Goal: Task Accomplishment & Management: Manage account settings

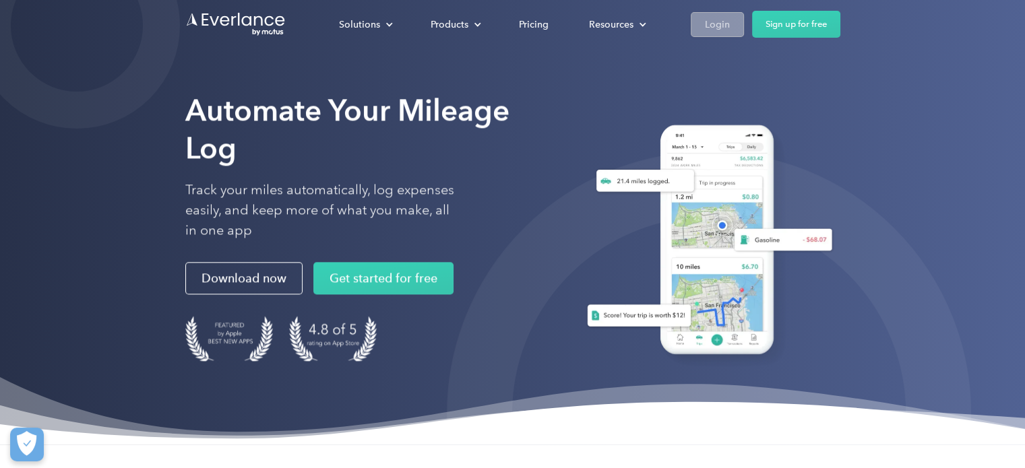
click at [719, 31] on div "Login" at bounding box center [717, 24] width 25 height 17
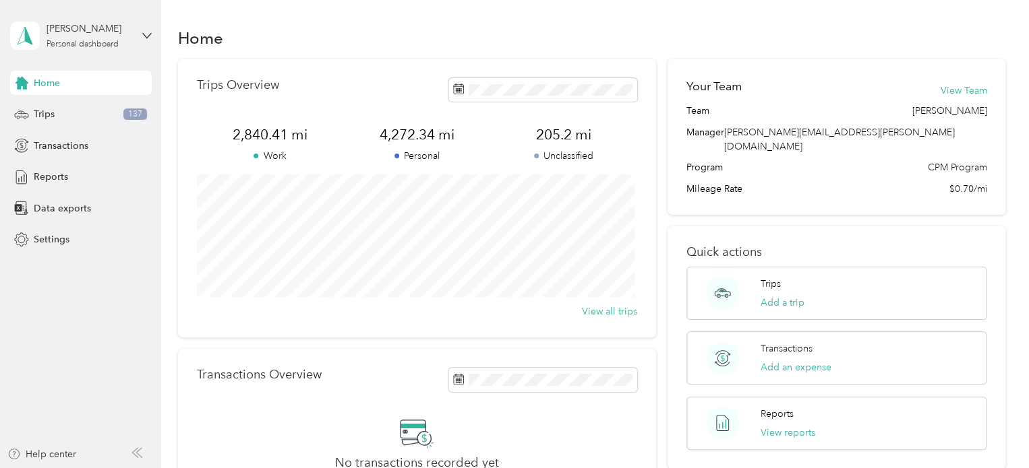
click at [84, 127] on div "Home Trips 137 Transactions Reports Data exports Settings" at bounding box center [81, 161] width 142 height 181
click at [75, 121] on div "Trips 137" at bounding box center [81, 114] width 142 height 24
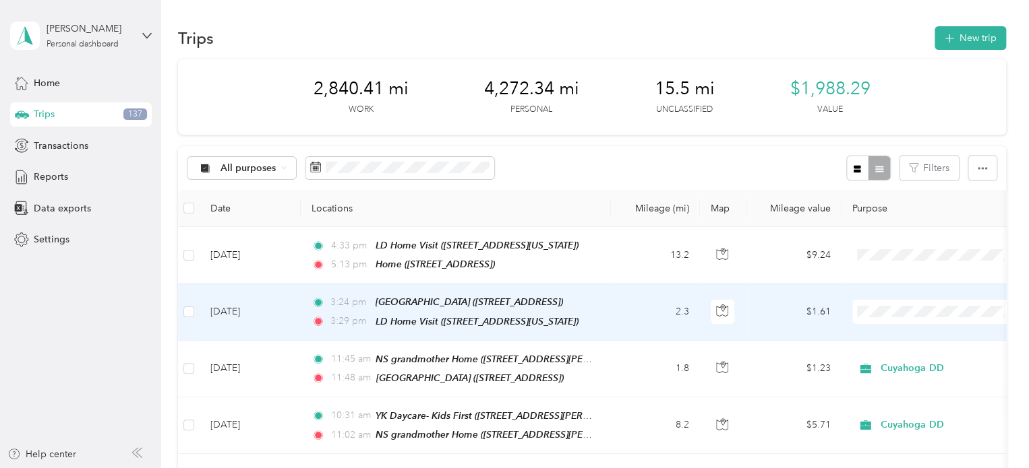
click at [908, 343] on ol "Cuyahoga DD Personal" at bounding box center [935, 346] width 167 height 47
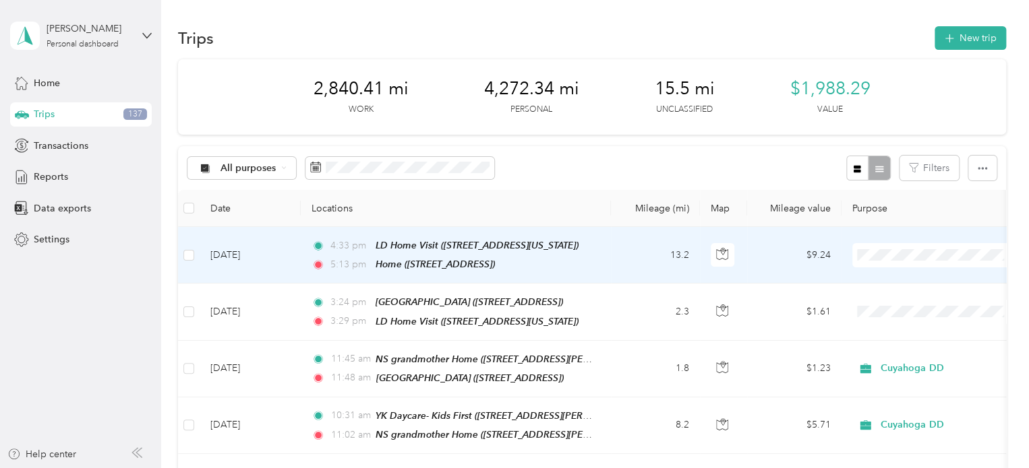
click at [909, 297] on span "Personal" at bounding box center [947, 303] width 125 height 14
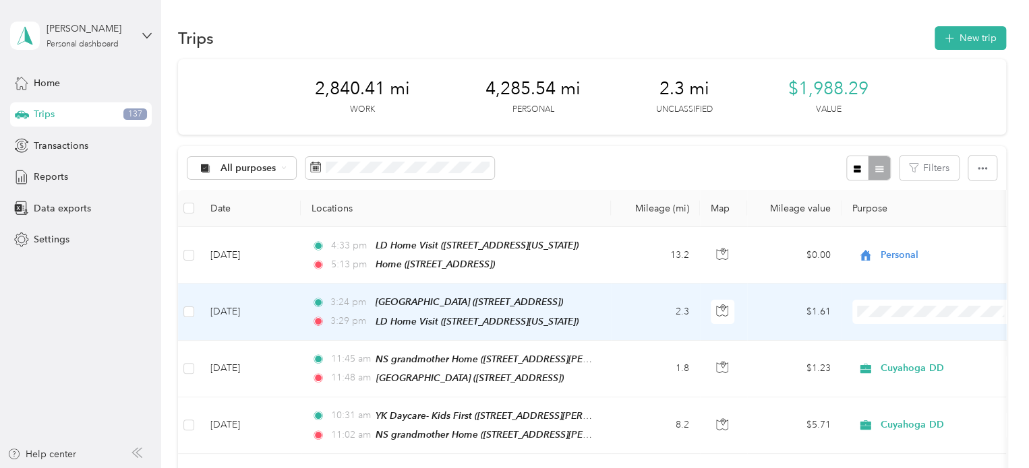
click at [910, 341] on li "Cuyahoga DD" at bounding box center [935, 334] width 167 height 24
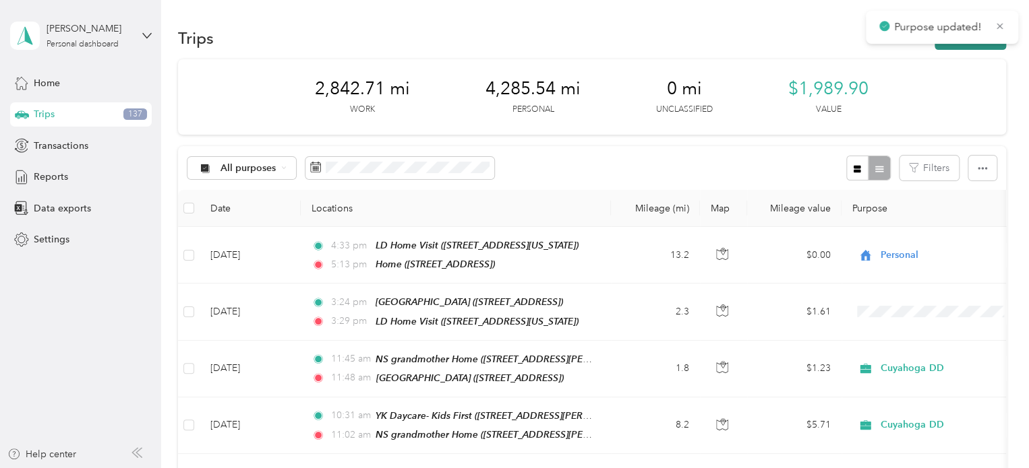
click at [941, 47] on button "New trip" at bounding box center [969, 38] width 71 height 24
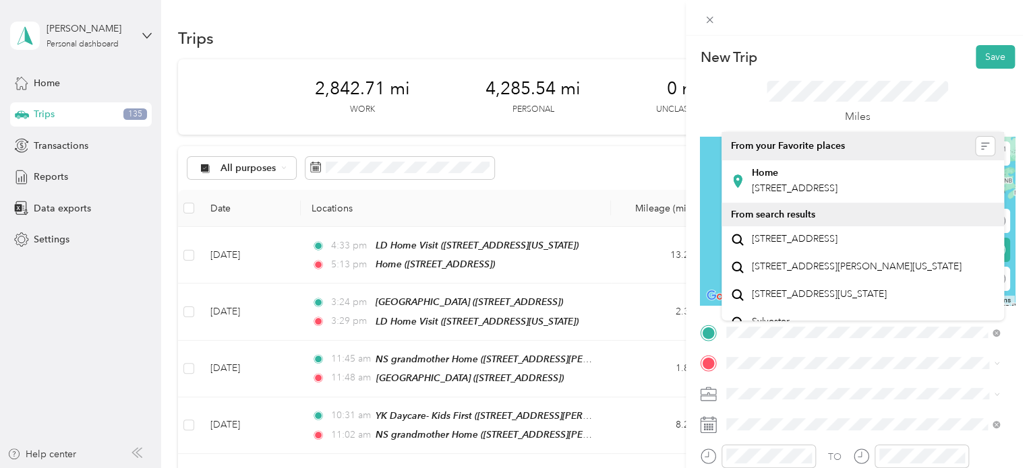
click at [574, 177] on div "New Trip Save This trip cannot be edited because it is either under review, app…" at bounding box center [514, 234] width 1029 height 468
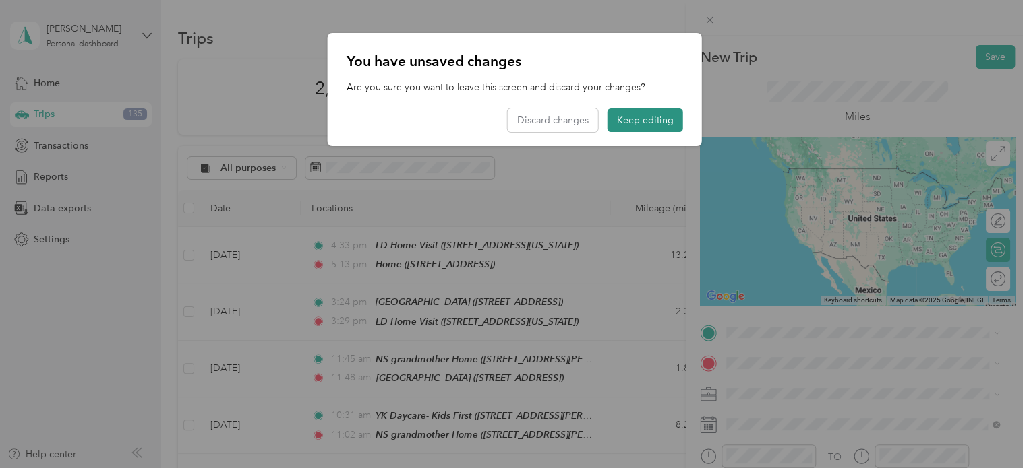
click at [628, 123] on button "Keep editing" at bounding box center [644, 121] width 75 height 24
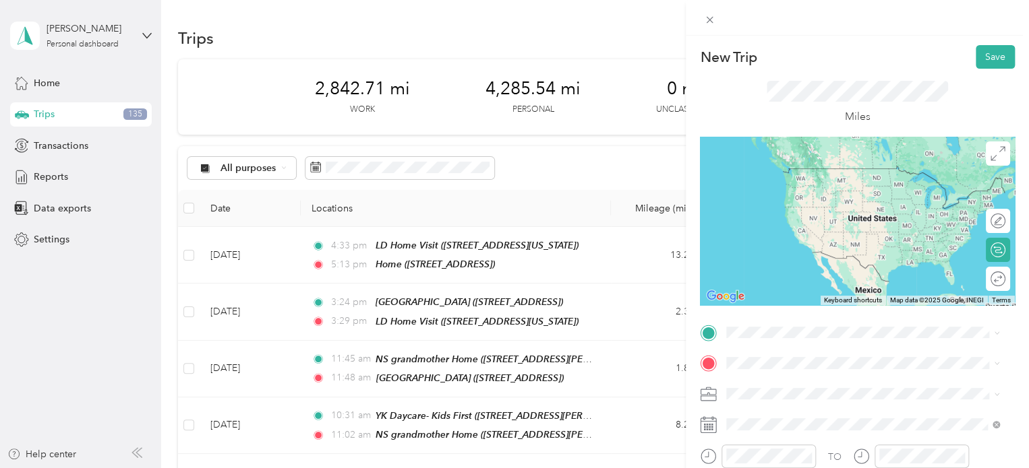
click at [456, 174] on div "New Trip Save This trip cannot be edited because it is either under review, app…" at bounding box center [514, 234] width 1029 height 468
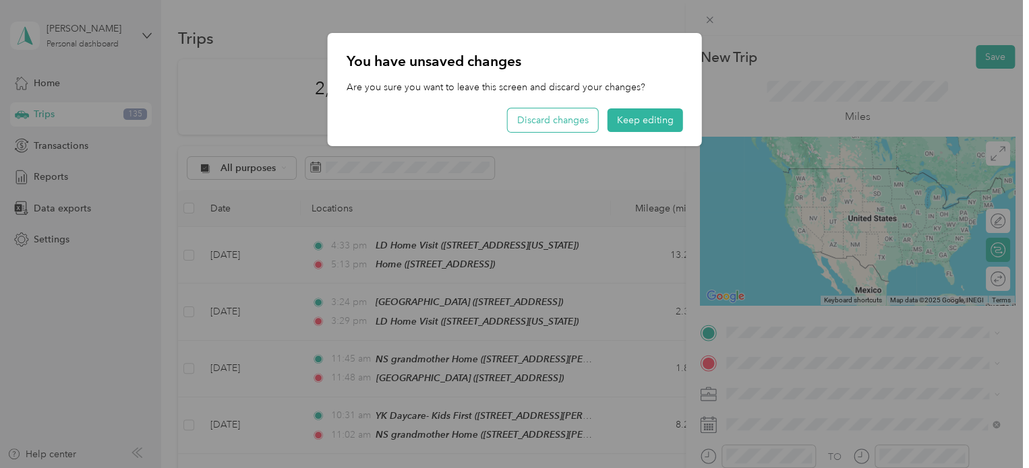
click at [558, 125] on button "Discard changes" at bounding box center [553, 121] width 90 height 24
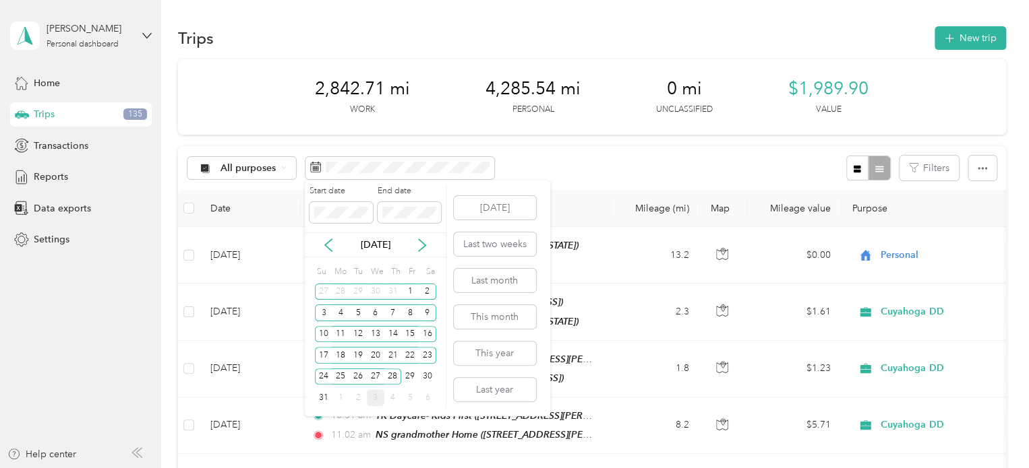
click at [369, 401] on div "3" at bounding box center [376, 398] width 18 height 17
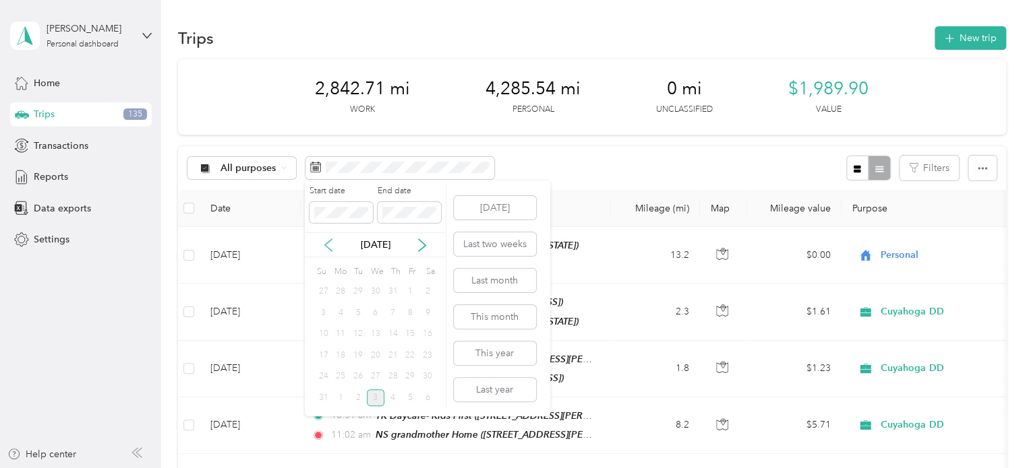
click at [330, 244] on icon at bounding box center [328, 245] width 13 height 13
click at [278, 203] on body "Tricia Zehentbauer Personal dashboard Home Trips 135 Transactions Reports Data …" at bounding box center [511, 234] width 1022 height 468
click at [454, 196] on button "Today" at bounding box center [495, 208] width 82 height 24
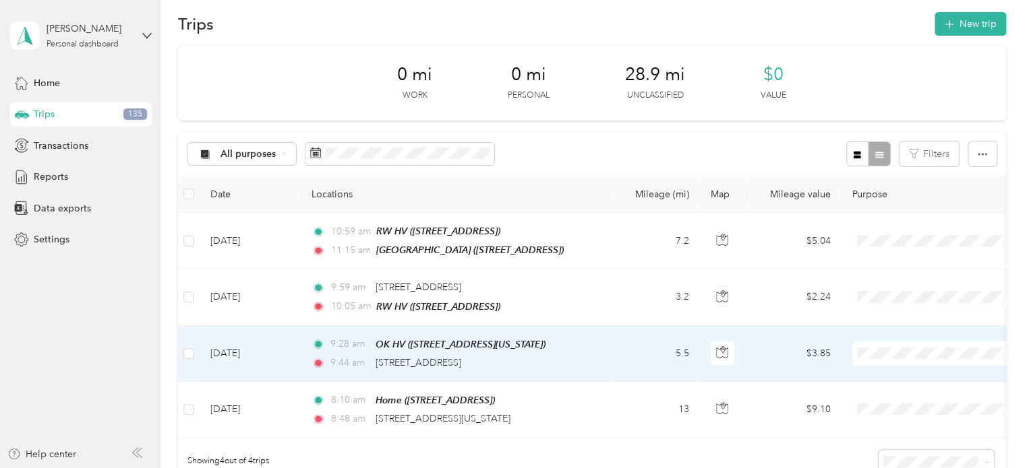
scroll to position [13, 0]
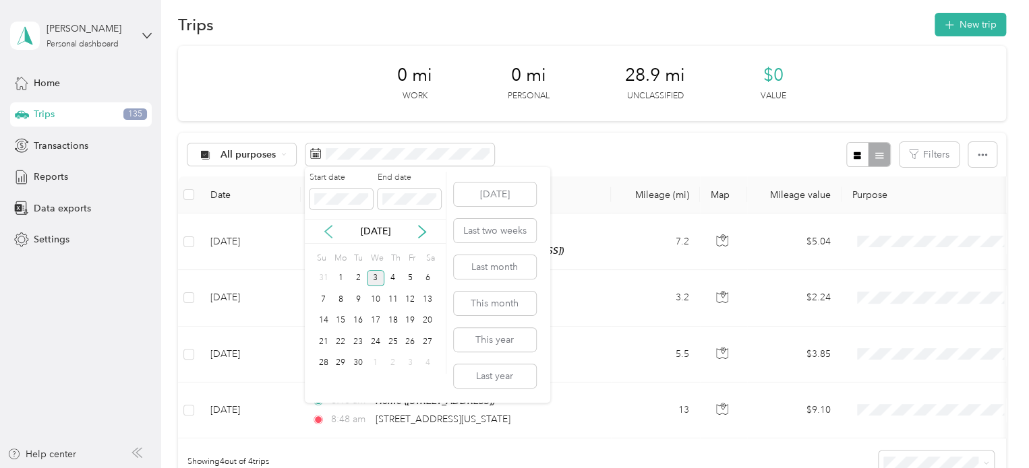
click at [330, 228] on icon at bounding box center [328, 232] width 7 height 12
click at [415, 272] on div "1" at bounding box center [410, 278] width 18 height 17
click at [377, 380] on div "3" at bounding box center [376, 384] width 18 height 17
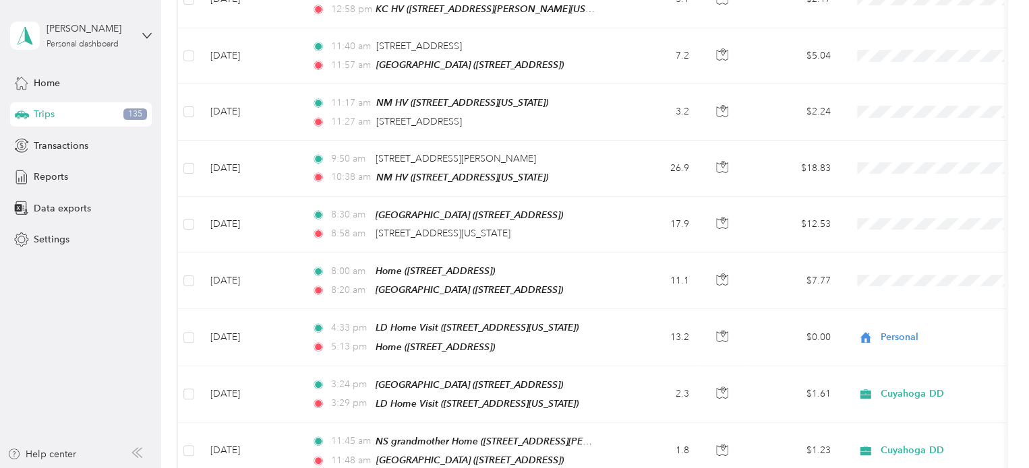
scroll to position [877, 0]
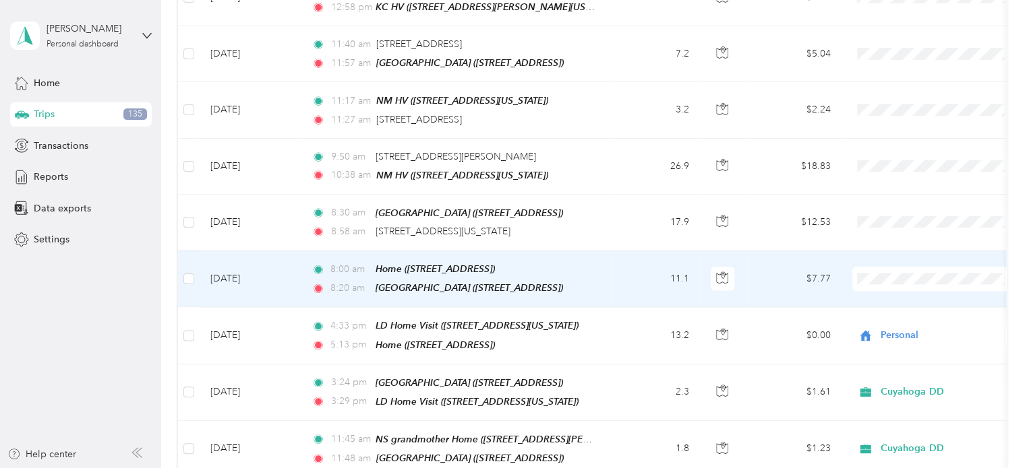
click at [876, 268] on span at bounding box center [935, 279] width 167 height 24
click at [903, 267] on span at bounding box center [935, 279] width 167 height 24
click at [917, 309] on span "Personal" at bounding box center [947, 310] width 125 height 14
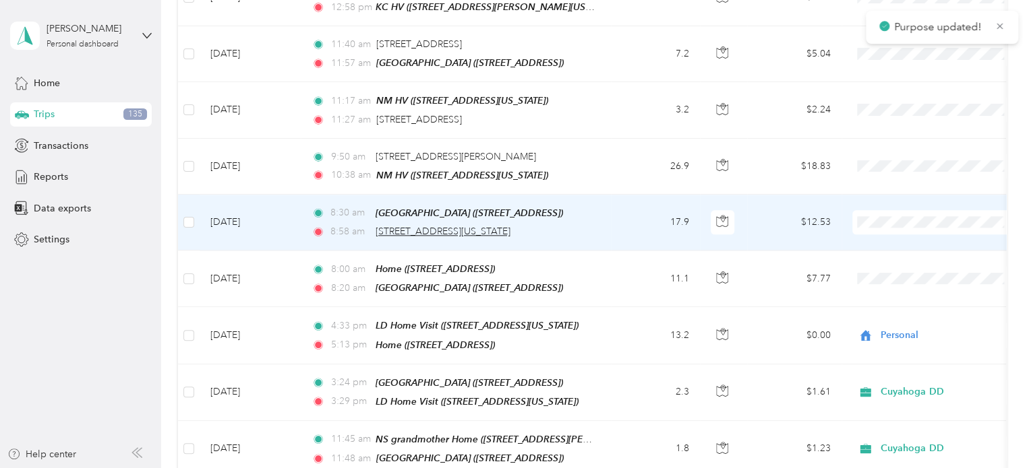
click at [510, 226] on span "3256, Bradford Road, Cedar Lee, Cleveland Heights, Cuyahoga County, Ohio, 44118…" at bounding box center [442, 231] width 135 height 11
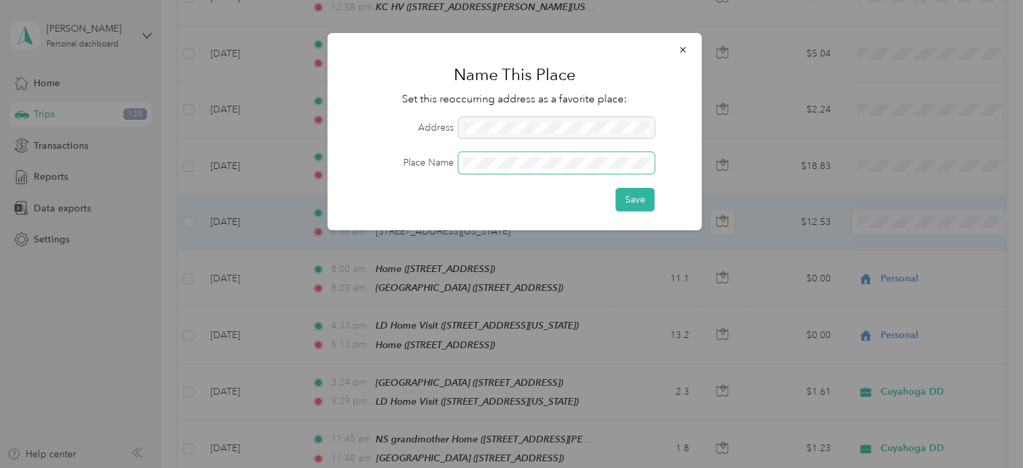
click at [615, 188] on button "Save" at bounding box center [634, 200] width 39 height 24
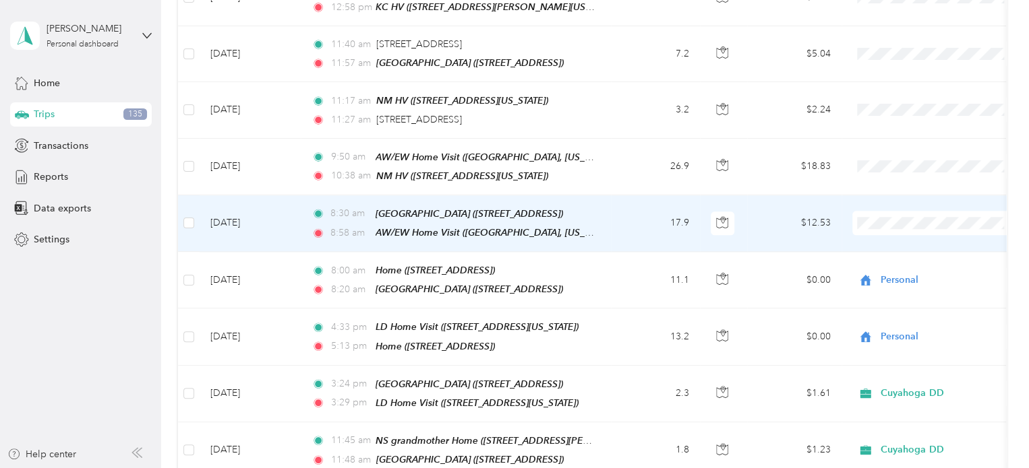
click at [923, 234] on li "Cuyahoga DD" at bounding box center [935, 232] width 167 height 24
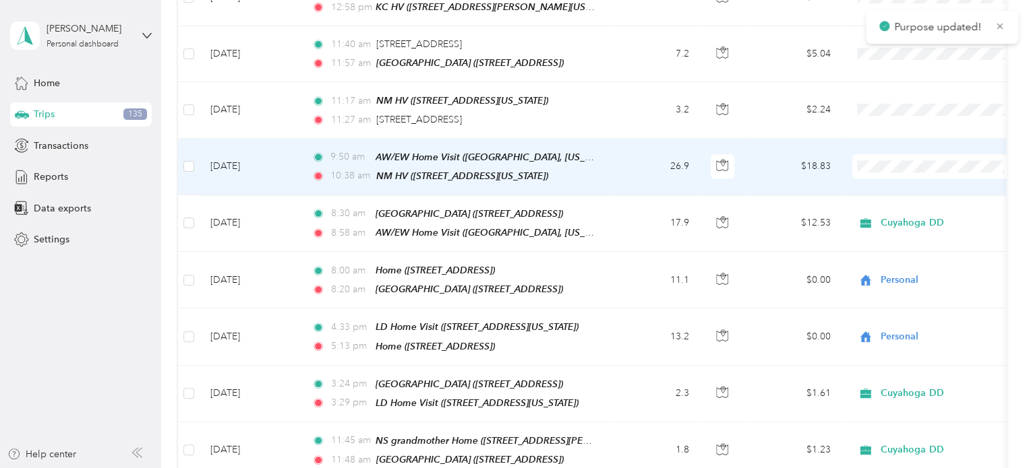
click at [902, 175] on span "Cuyahoga DD" at bounding box center [947, 170] width 125 height 14
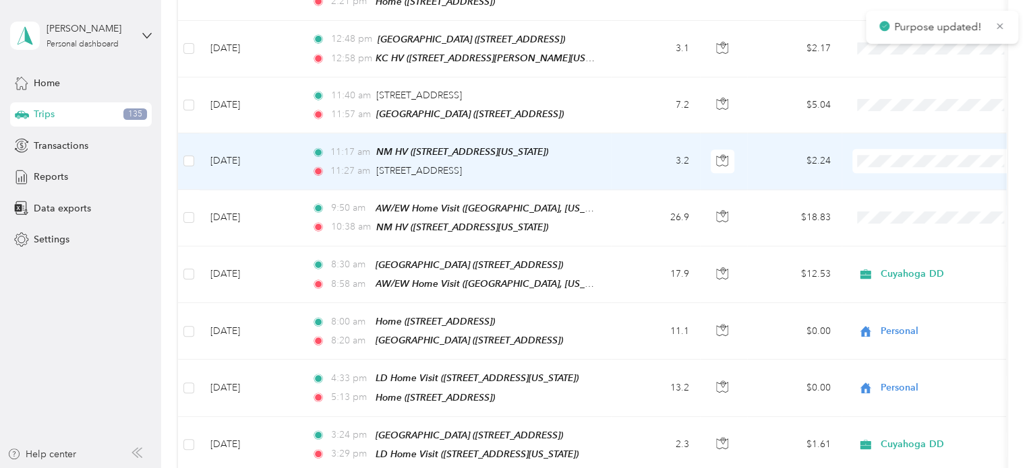
scroll to position [822, 0]
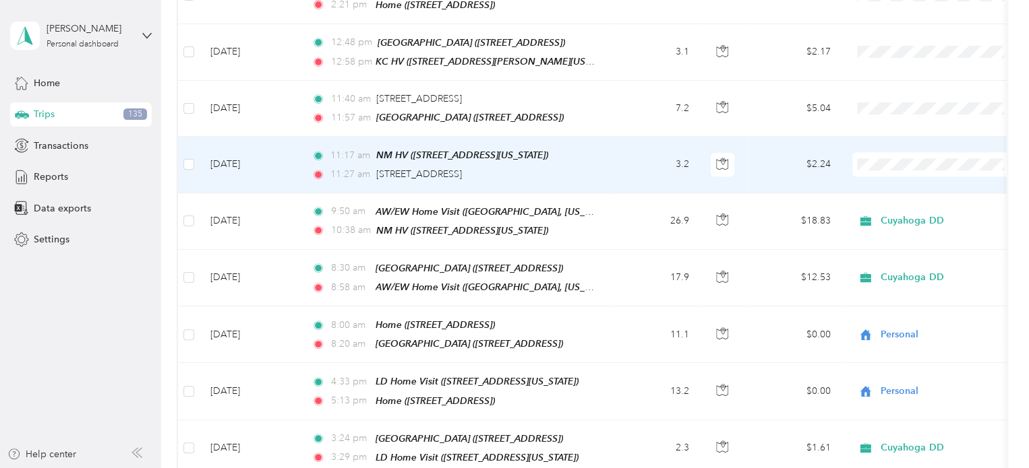
click at [642, 159] on td "3.2" at bounding box center [655, 165] width 89 height 56
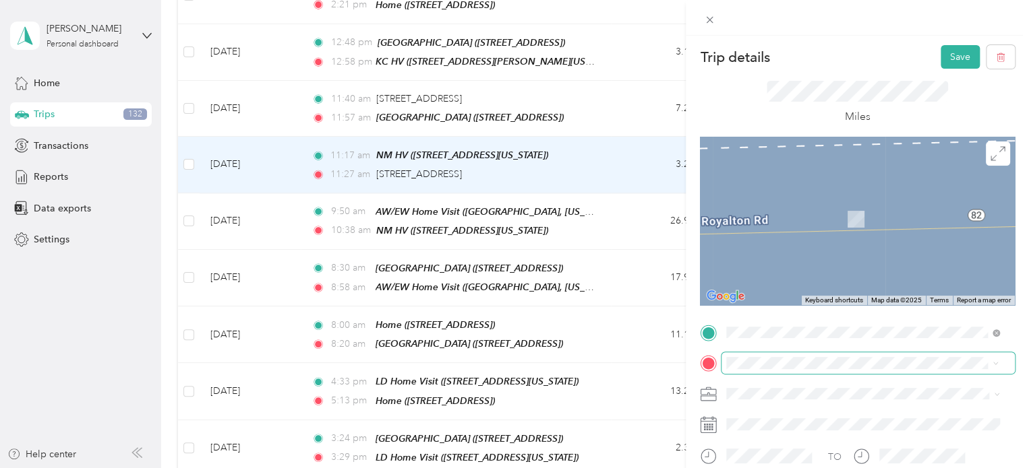
click at [852, 209] on div "Parma Library 6996 Powers Blvd, 44129, Parma, OH, United States" at bounding box center [802, 212] width 100 height 28
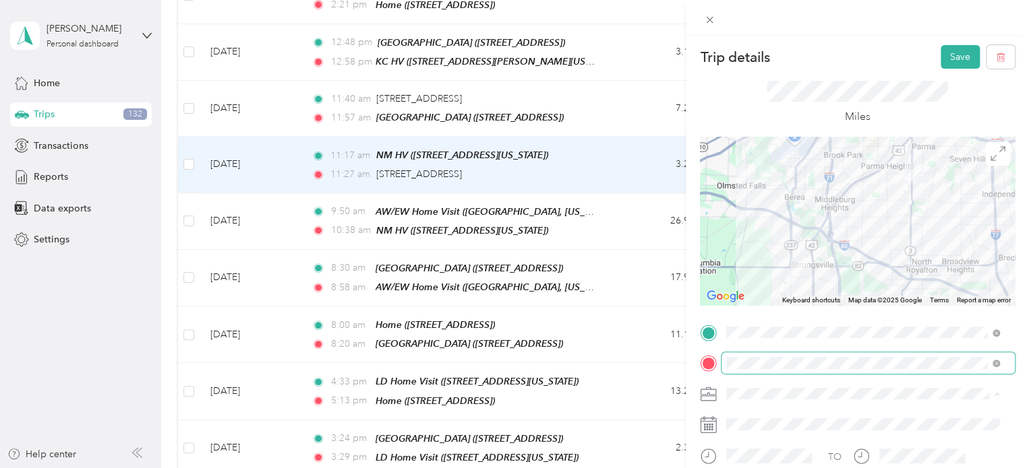
click at [793, 419] on div "Cuyahoga DD" at bounding box center [863, 418] width 264 height 14
click at [953, 59] on button "Save" at bounding box center [959, 57] width 39 height 24
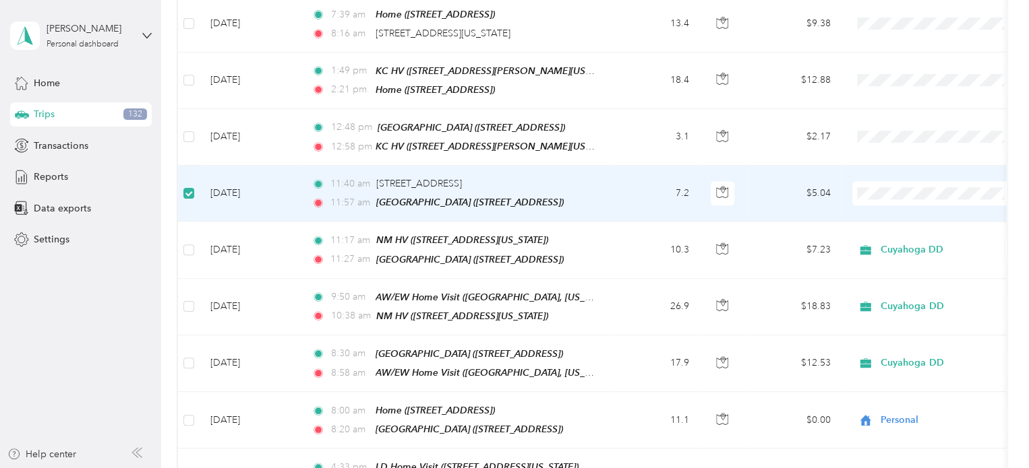
scroll to position [735, 0]
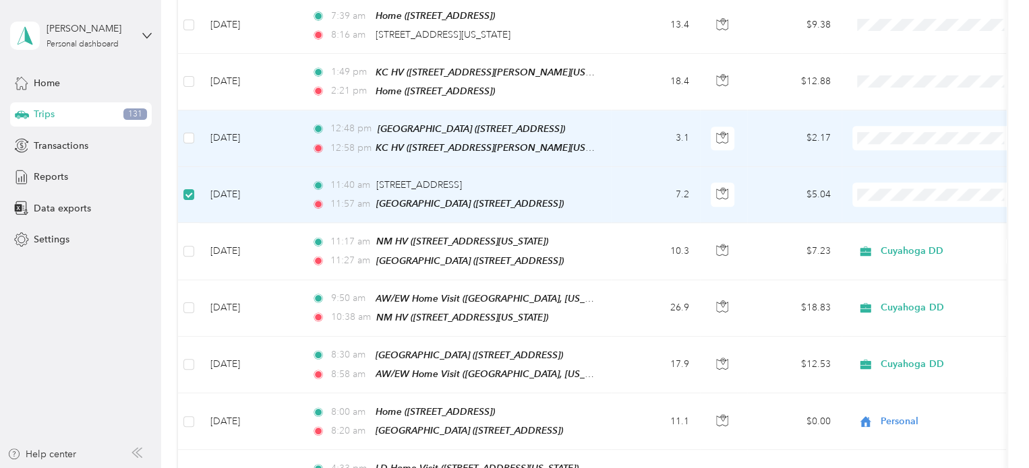
click at [888, 160] on ol "Cuyahoga DD Personal" at bounding box center [935, 163] width 167 height 47
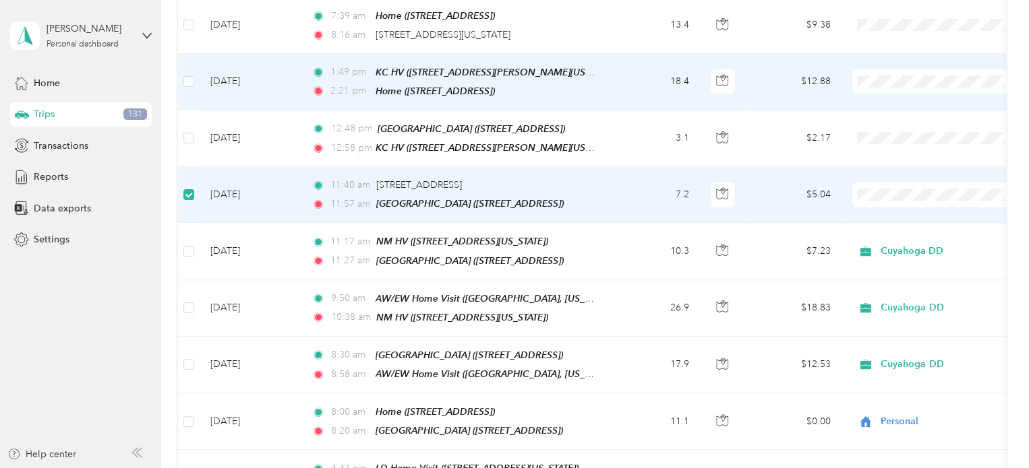
click at [906, 118] on span "Personal" at bounding box center [947, 120] width 125 height 14
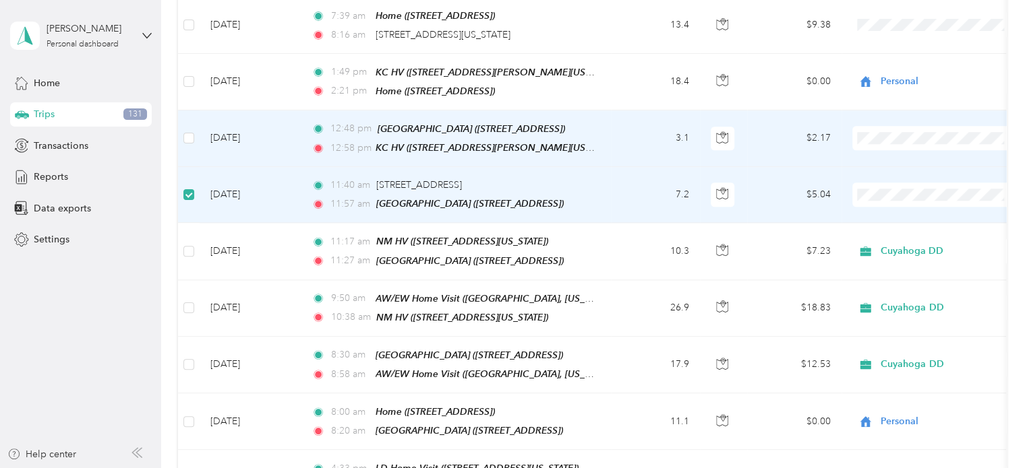
click at [931, 150] on span "Cuyahoga DD" at bounding box center [947, 152] width 125 height 14
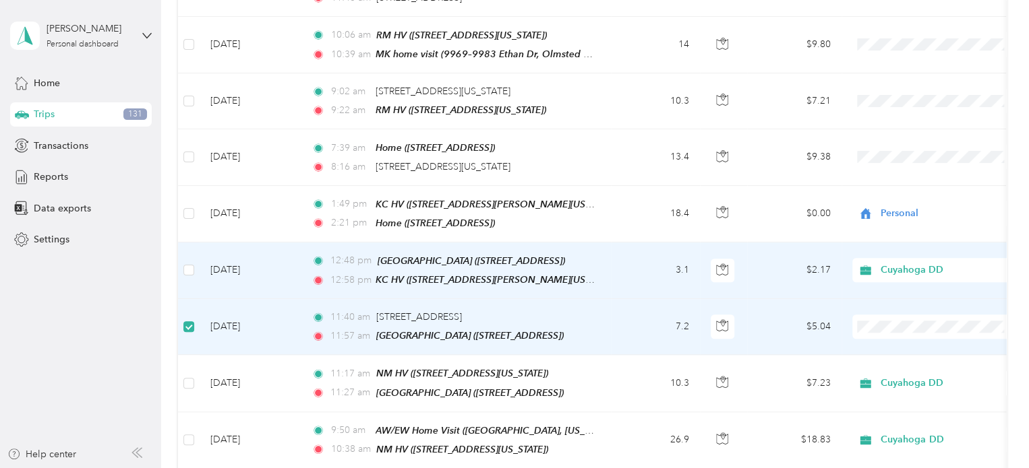
scroll to position [601, 0]
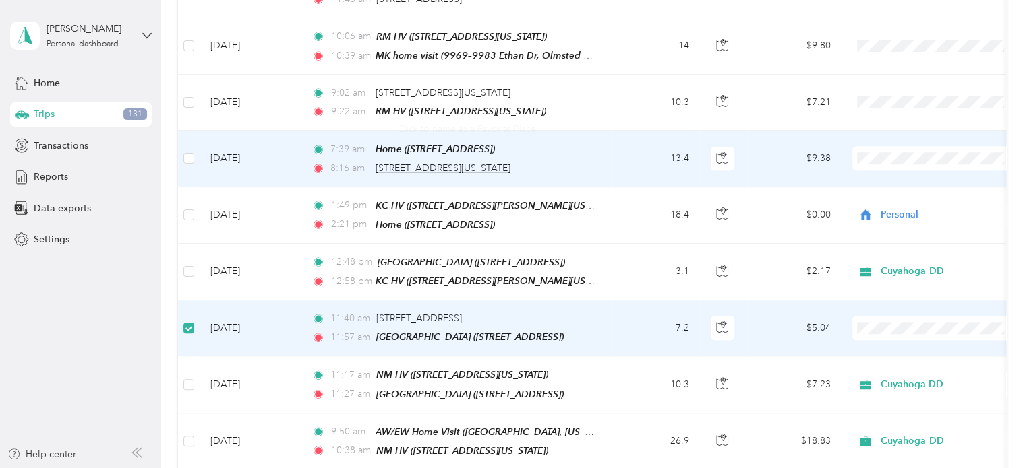
click at [507, 162] on span "4002 Bridge Ave, Ohio City, Cleveland, OH" at bounding box center [442, 167] width 135 height 11
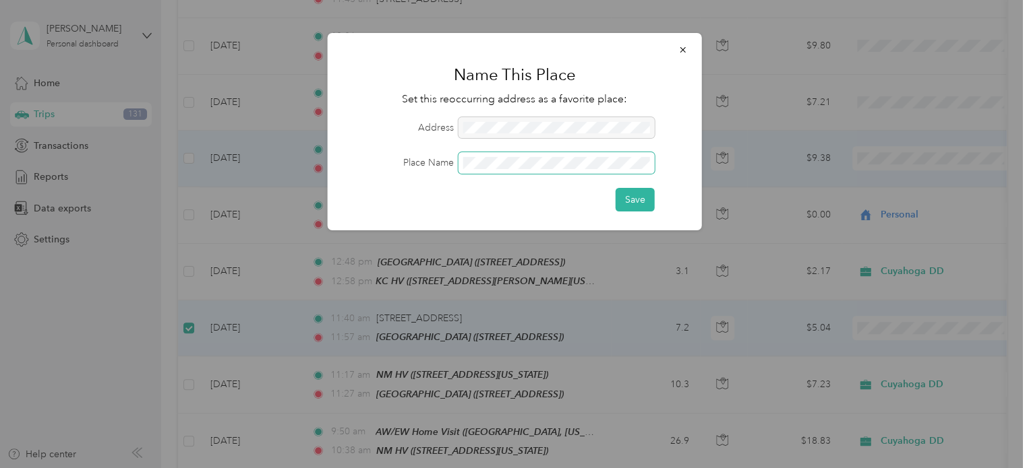
click at [615, 188] on button "Save" at bounding box center [634, 200] width 39 height 24
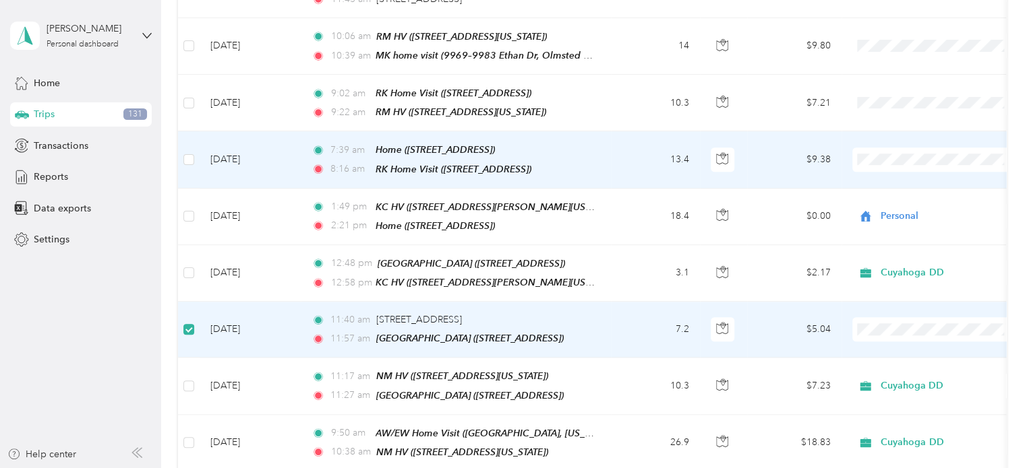
click at [899, 193] on span "Personal" at bounding box center [947, 198] width 125 height 14
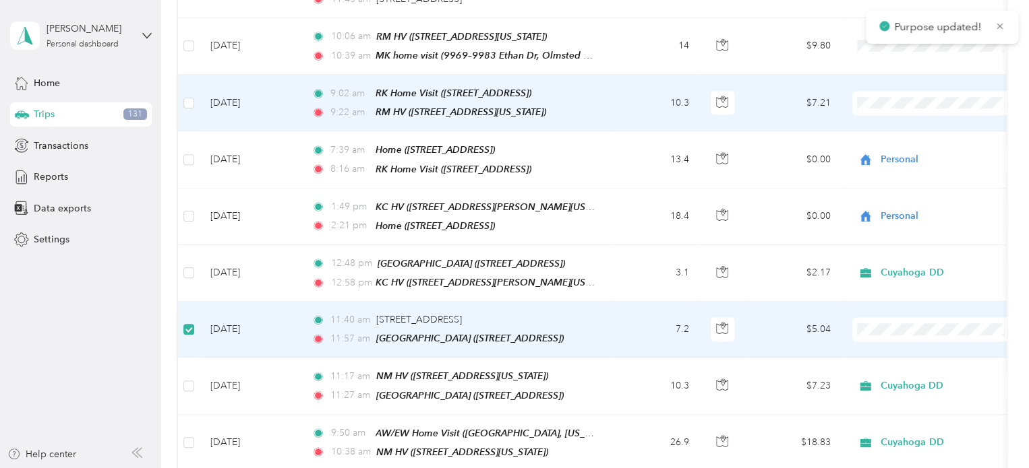
click at [909, 109] on li "Cuyahoga DD" at bounding box center [935, 119] width 167 height 24
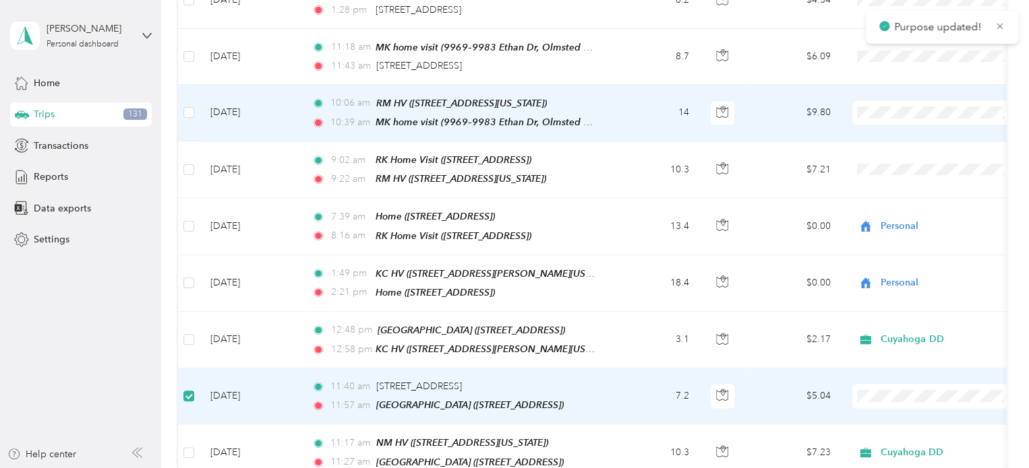
scroll to position [502, 0]
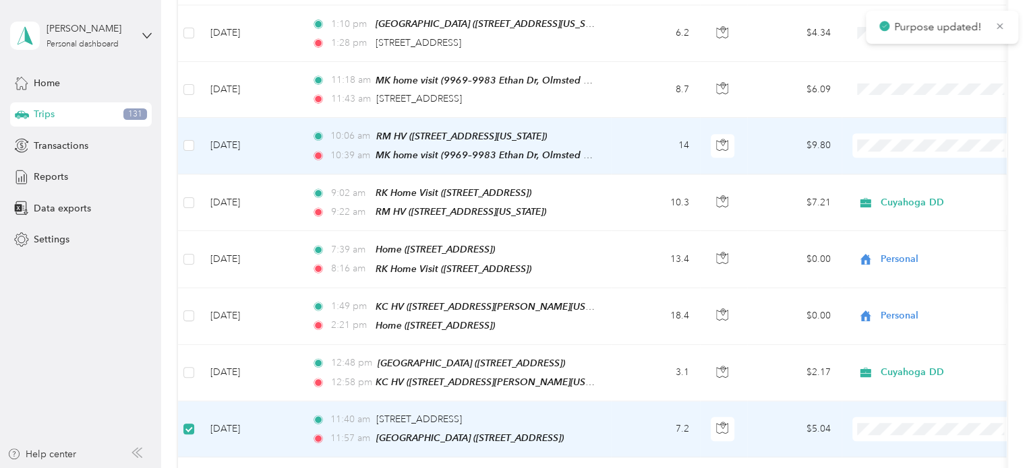
click at [906, 133] on span at bounding box center [935, 145] width 167 height 24
click at [925, 164] on span "Cuyahoga DD" at bounding box center [947, 163] width 125 height 14
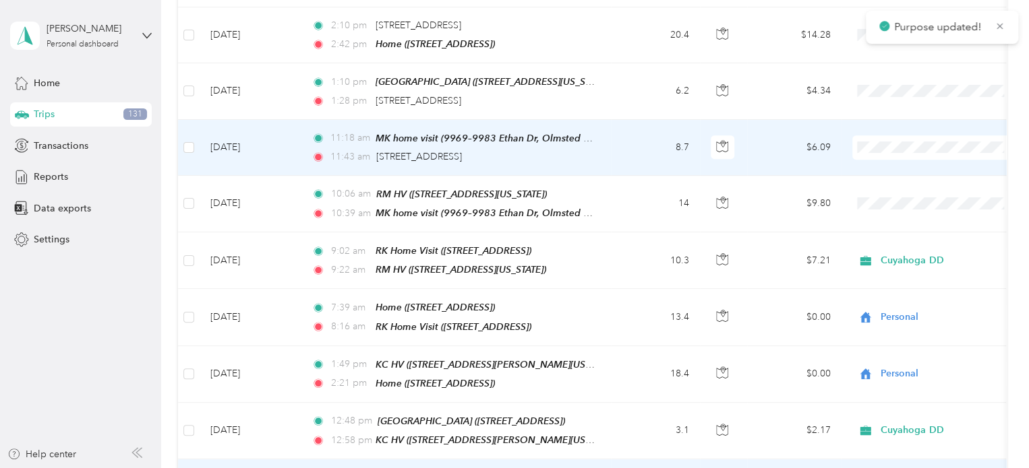
scroll to position [427, 0]
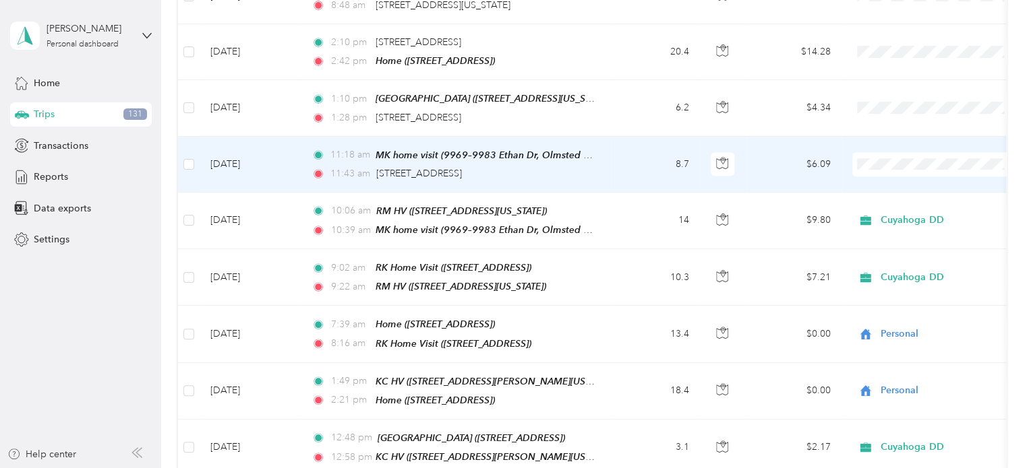
click at [562, 169] on div "11:43 am 18300 Royalton Rd, Strongsville, OH" at bounding box center [452, 173] width 283 height 15
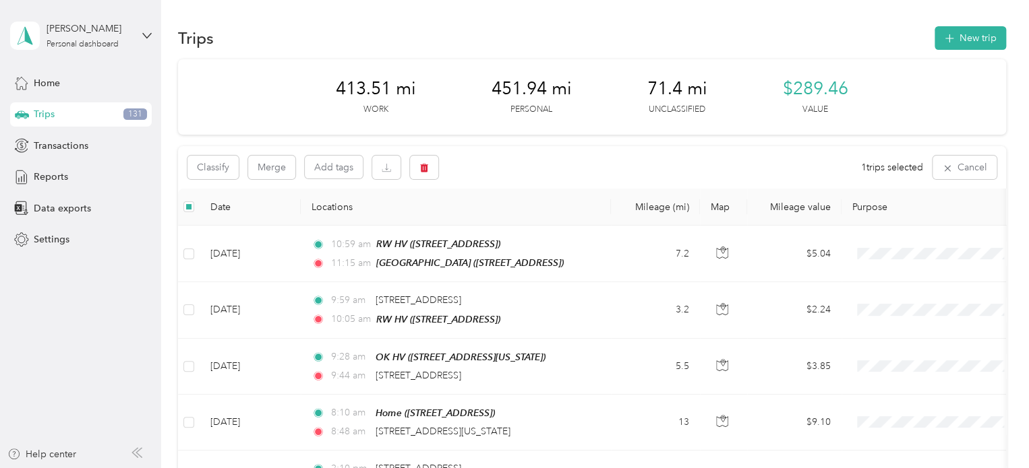
scroll to position [0, 0]
click at [432, 177] on button "button" at bounding box center [424, 168] width 28 height 24
click at [520, 217] on button "Yes" at bounding box center [524, 223] width 26 height 22
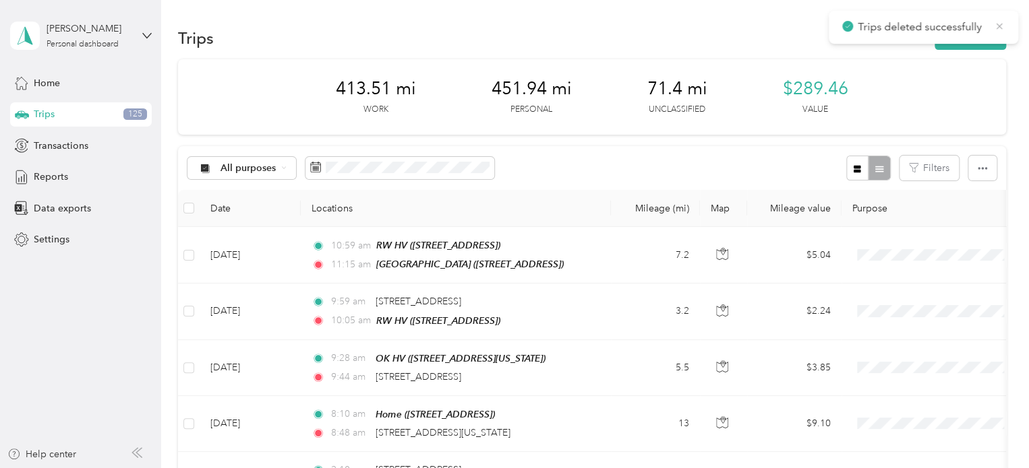
click at [998, 27] on icon at bounding box center [999, 26] width 6 height 6
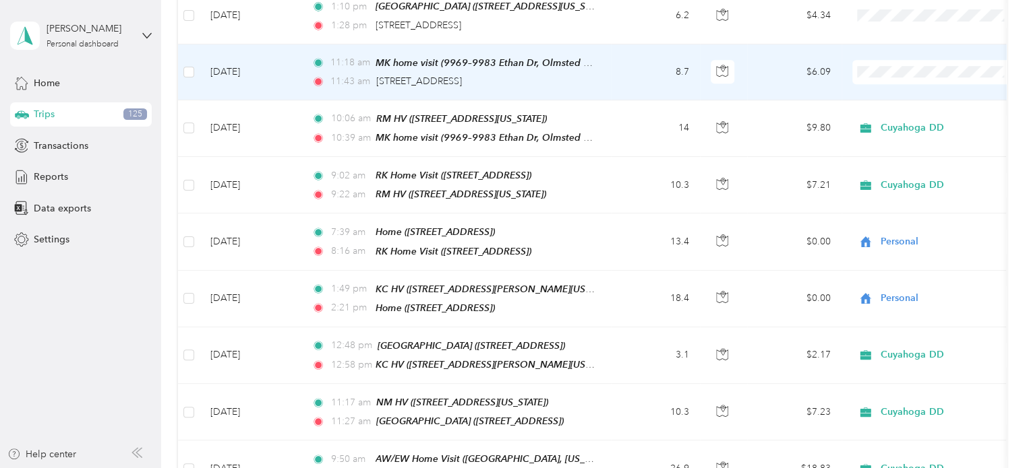
scroll to position [422, 0]
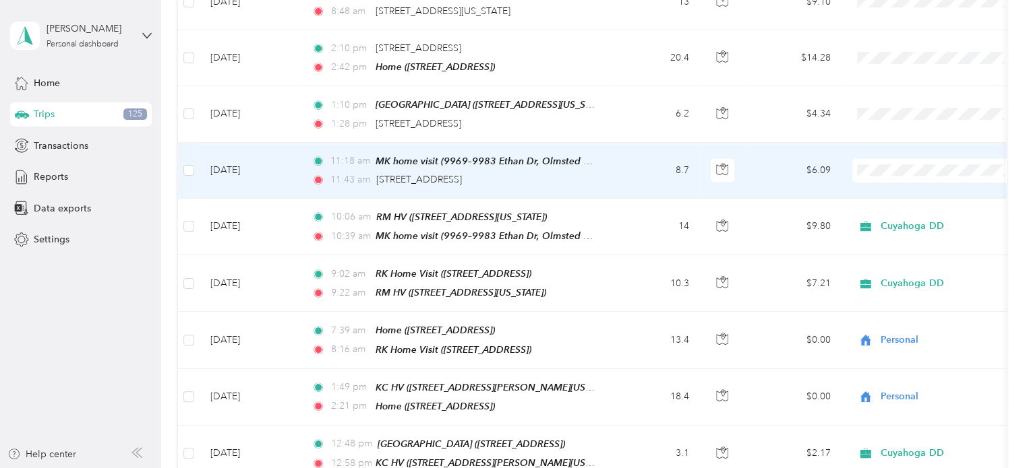
click at [621, 164] on td "8.7" at bounding box center [655, 171] width 89 height 56
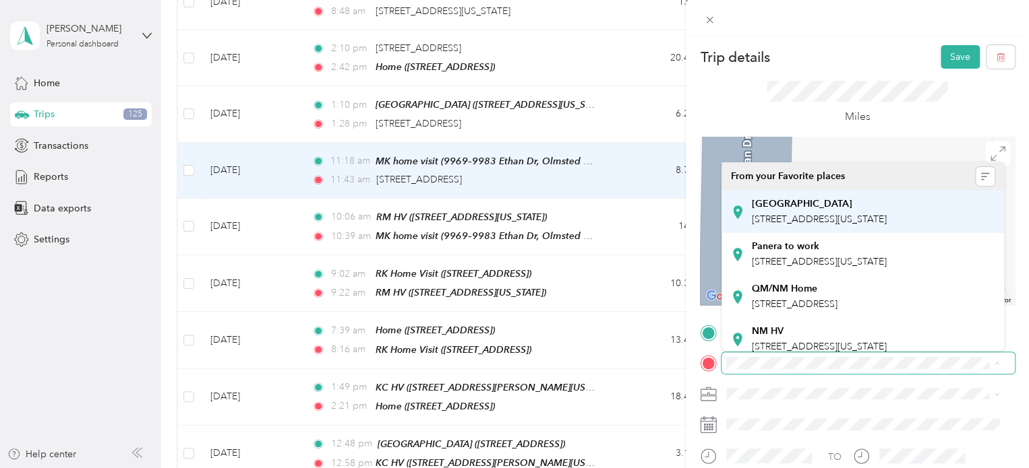
click at [886, 200] on div "Strongsville Library" at bounding box center [819, 204] width 135 height 12
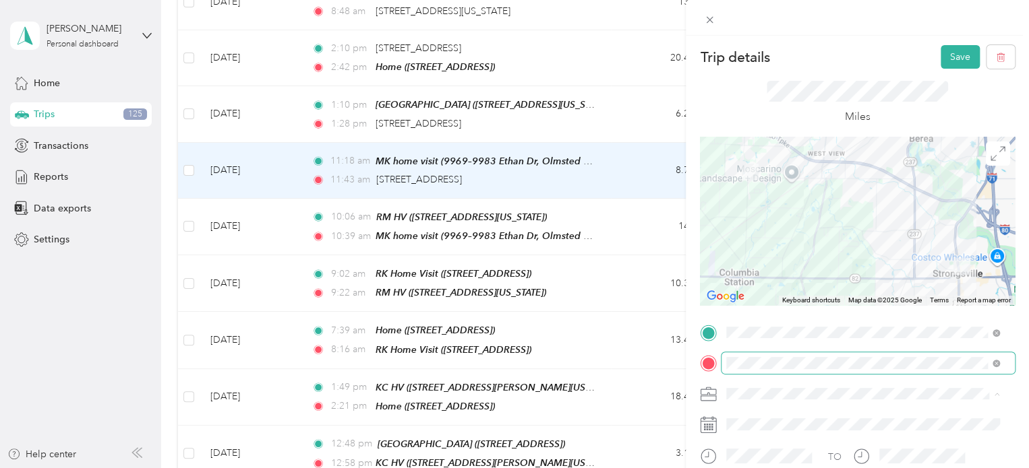
click at [768, 417] on span "Cuyahoga DD" at bounding box center [761, 417] width 61 height 11
click at [942, 57] on button "Save" at bounding box center [959, 57] width 39 height 24
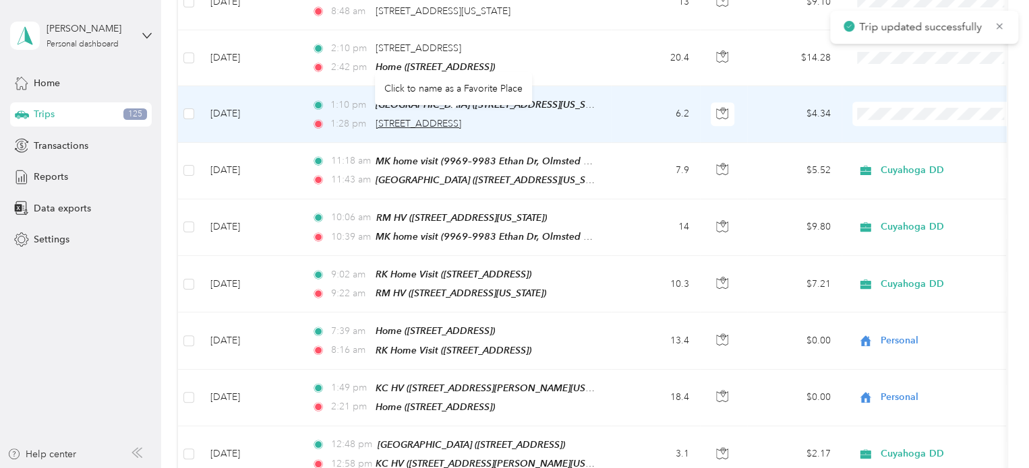
click at [437, 118] on span "7800 Hi View Dr, North Royalton, OH" at bounding box center [418, 123] width 86 height 11
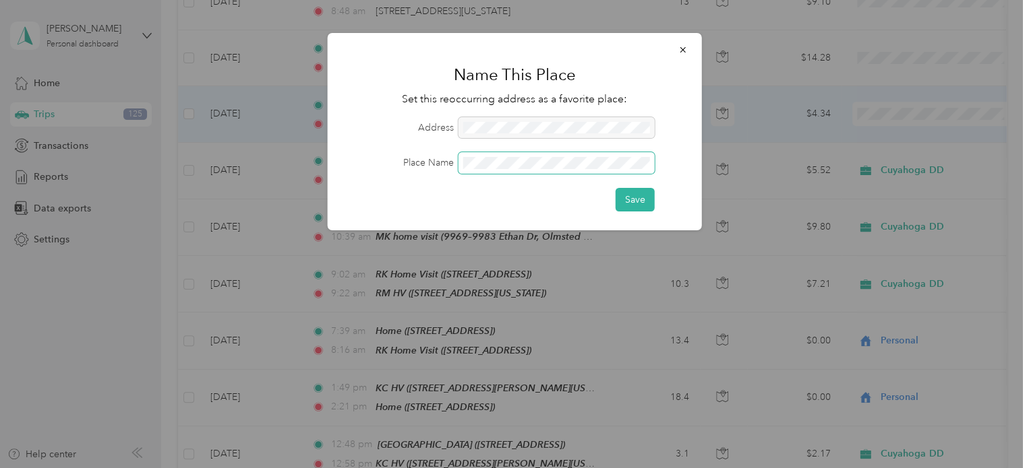
click at [497, 169] on span at bounding box center [556, 163] width 196 height 22
click at [615, 188] on button "Save" at bounding box center [634, 200] width 39 height 24
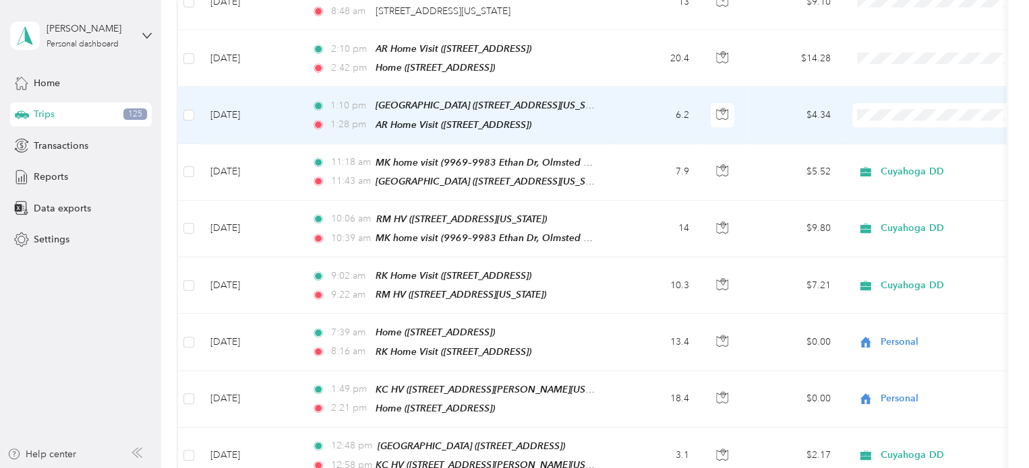
click at [936, 128] on span "Cuyahoga DD" at bounding box center [947, 134] width 125 height 14
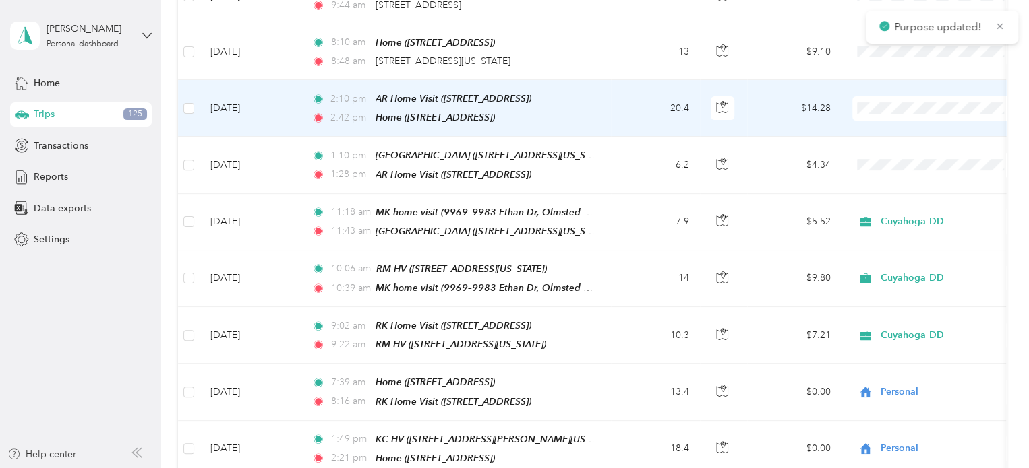
scroll to position [303, 0]
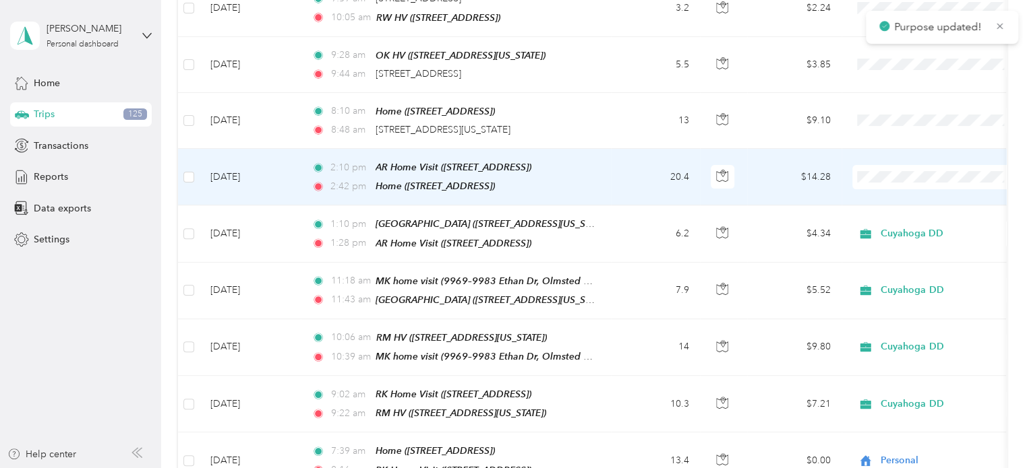
click at [909, 216] on span "Personal" at bounding box center [947, 221] width 125 height 14
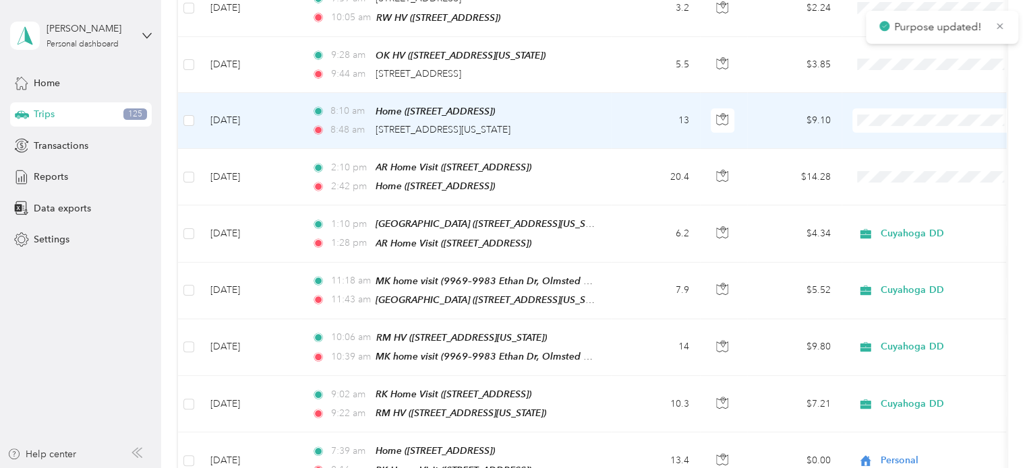
click at [655, 123] on td "13" at bounding box center [655, 121] width 89 height 56
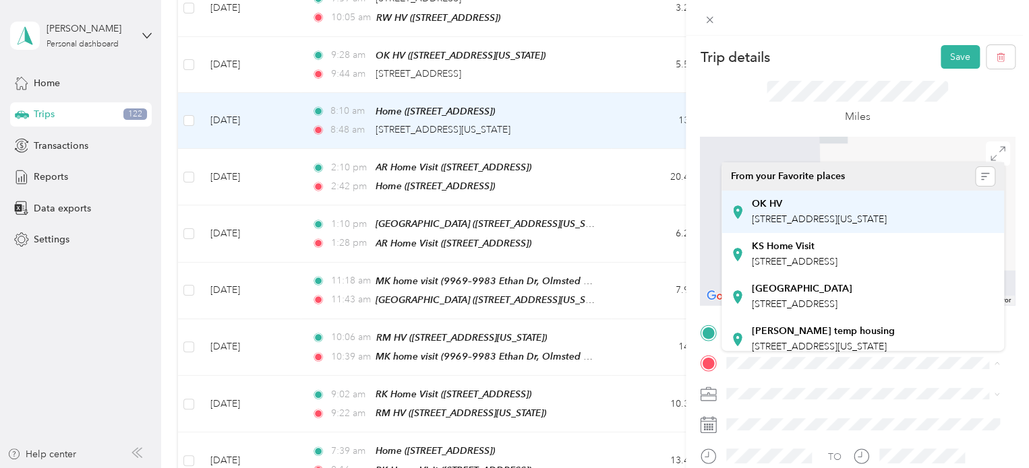
click at [886, 226] on div "OK HV 9815 Memphis Avenue, Brooklyn, 44144, Brooklyn, Ohio, United States" at bounding box center [819, 212] width 135 height 28
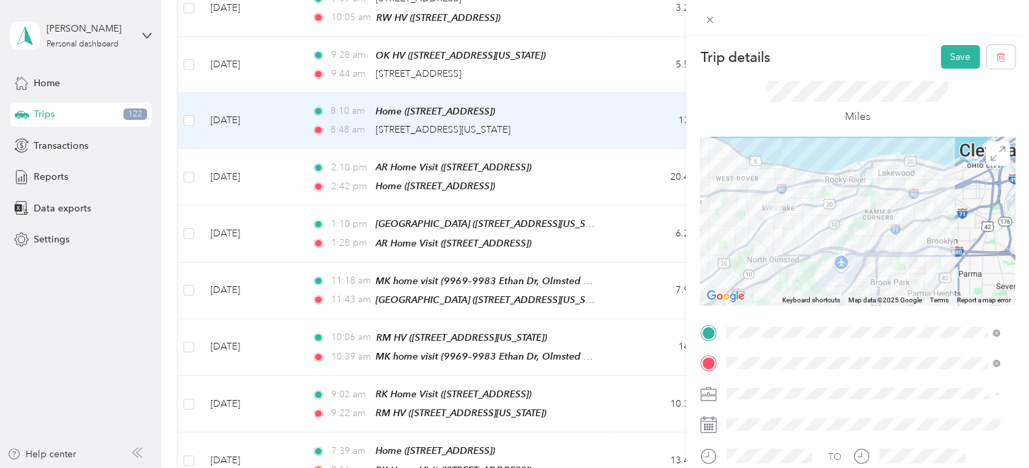
click at [770, 433] on li "Personal" at bounding box center [862, 441] width 282 height 24
click at [940, 53] on button "Save" at bounding box center [959, 57] width 39 height 24
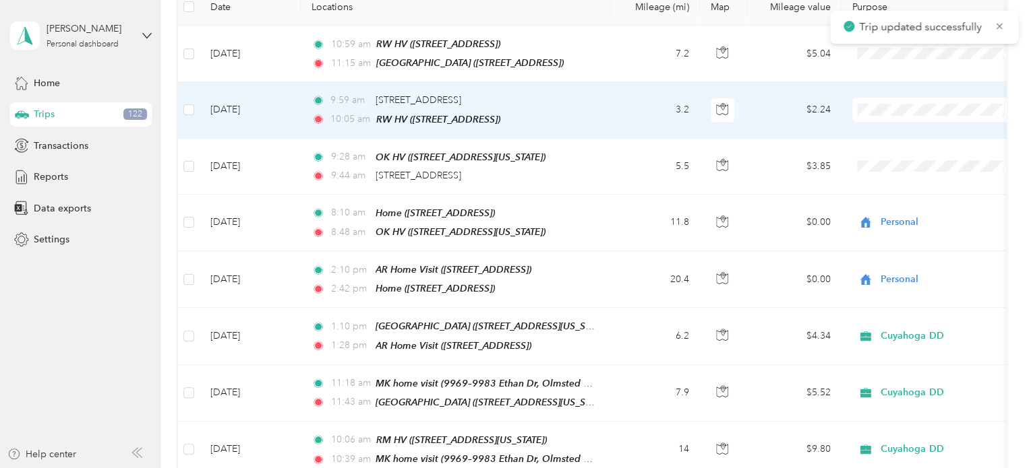
scroll to position [191, 0]
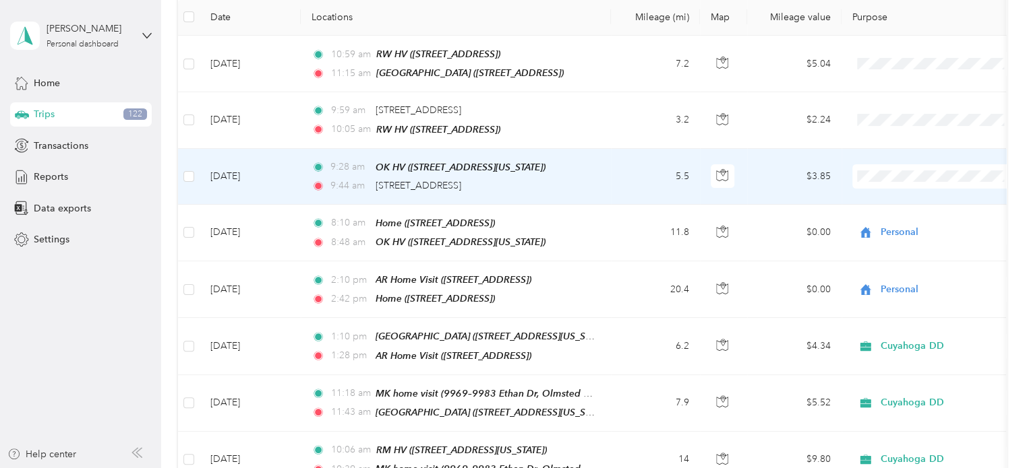
click at [626, 188] on td "5.5" at bounding box center [655, 177] width 89 height 56
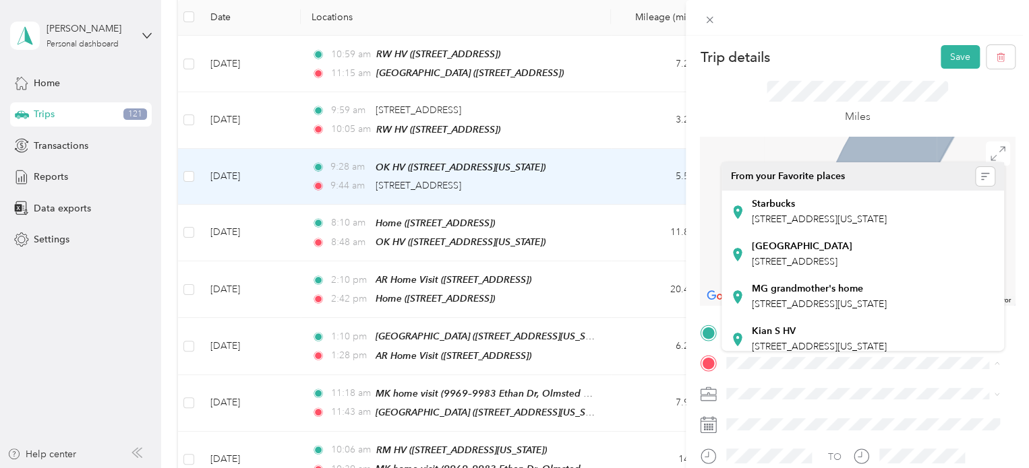
click at [887, 468] on div "Trip details Save This trip cannot be edited because it is either under review,…" at bounding box center [511, 468] width 1022 height 0
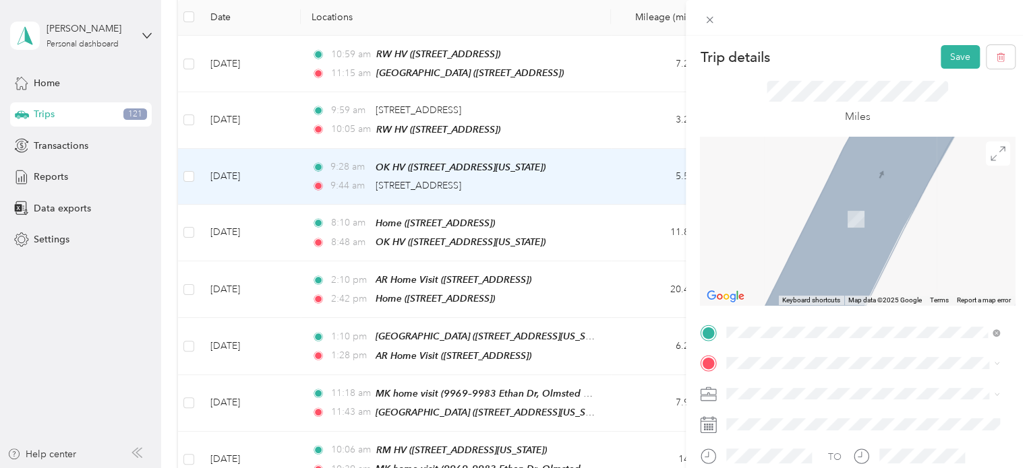
drag, startPoint x: 863, startPoint y: 205, endPoint x: 909, endPoint y: 351, distance: 153.3
click at [837, 212] on div "RW HV 7781 Cocoa Dr, 44134, Parma, OH, United States" at bounding box center [795, 212] width 86 height 28
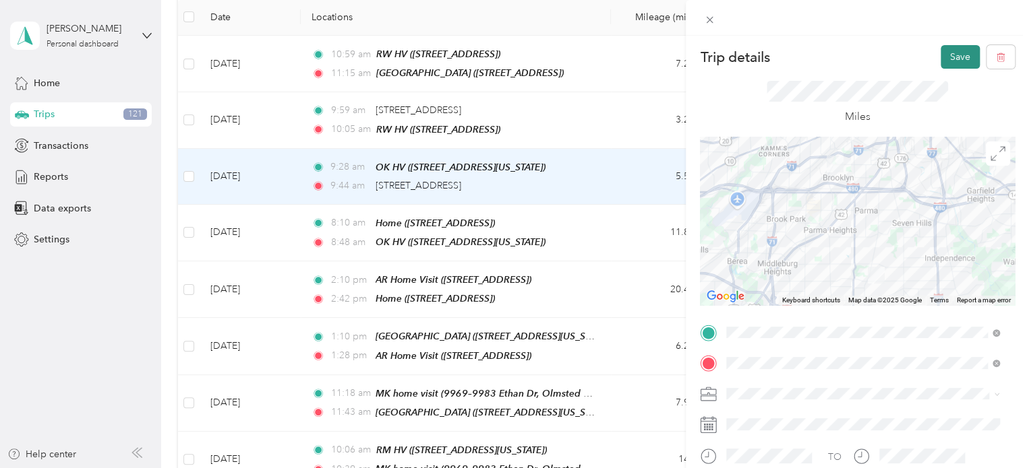
click at [952, 50] on button "Save" at bounding box center [959, 57] width 39 height 24
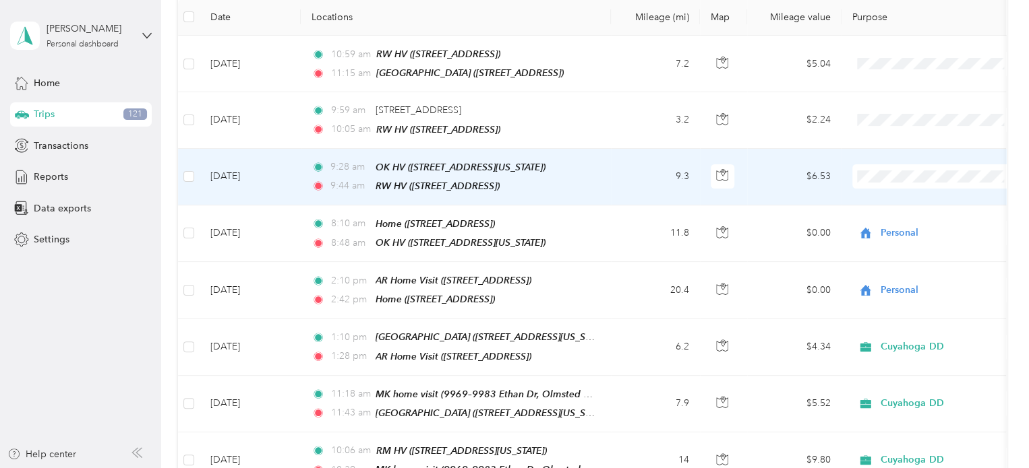
click at [923, 192] on span "Cuyahoga DD" at bounding box center [947, 198] width 125 height 14
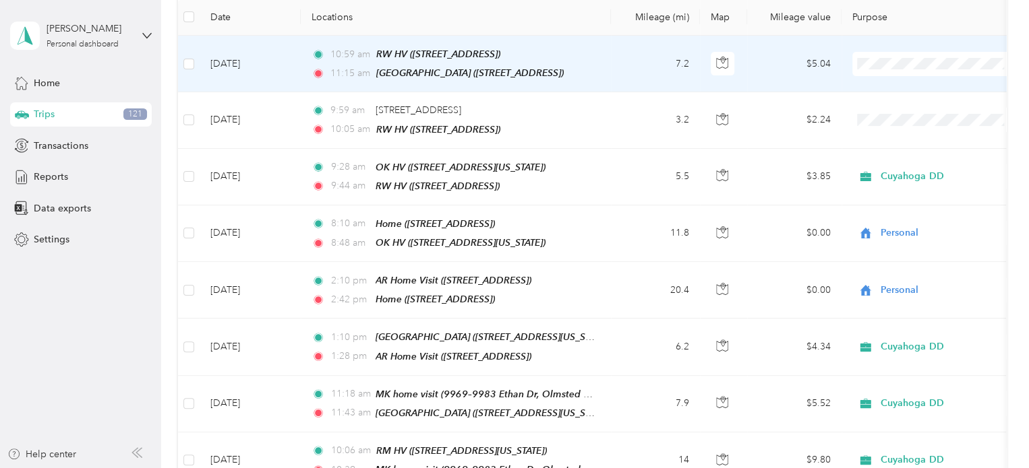
click at [923, 81] on span "Cuyahoga DD" at bounding box center [947, 88] width 125 height 14
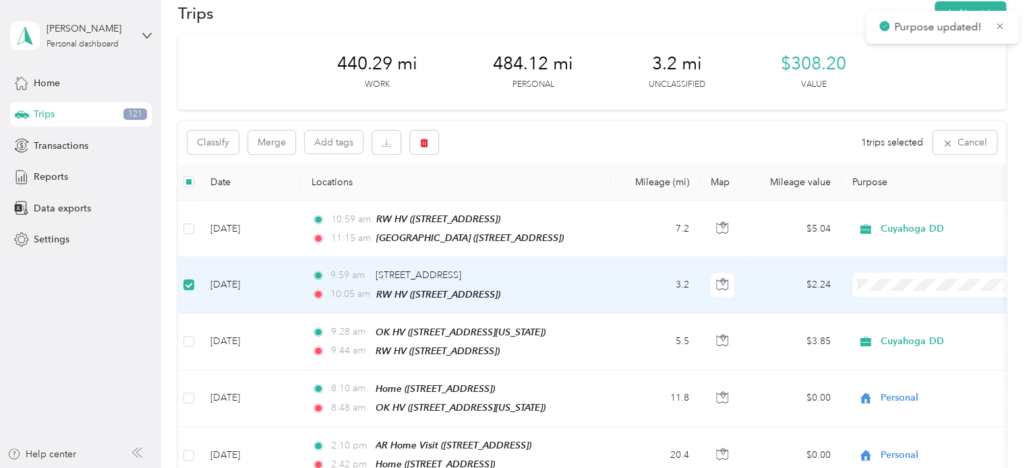
scroll to position [20, 0]
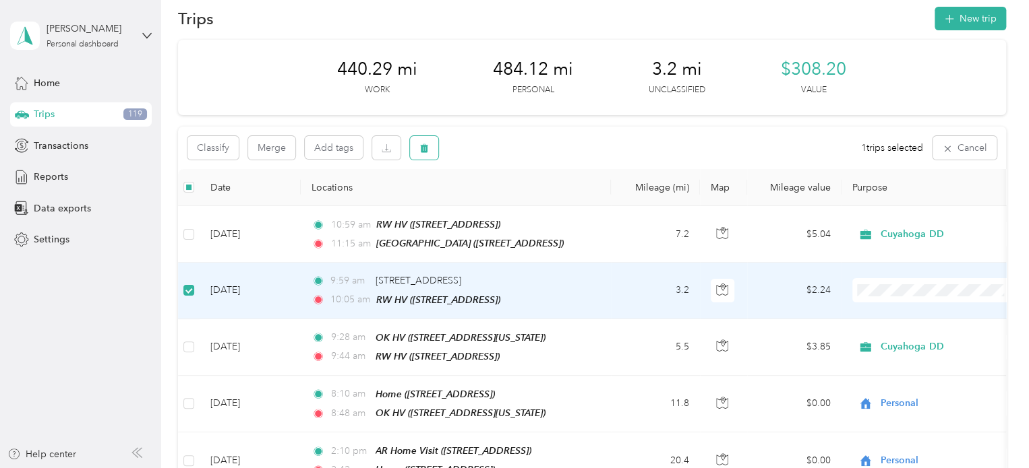
click at [430, 147] on button "button" at bounding box center [424, 148] width 28 height 24
click at [525, 204] on button "Yes" at bounding box center [524, 204] width 26 height 22
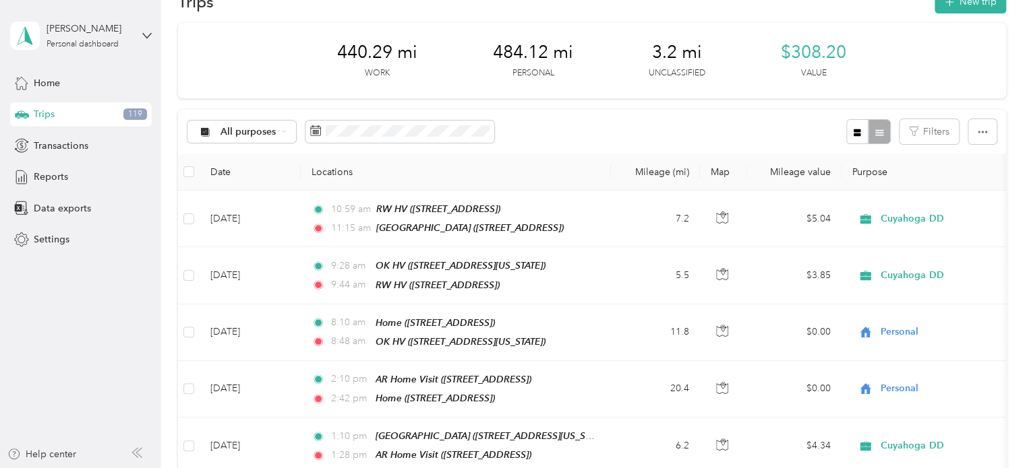
scroll to position [0, 0]
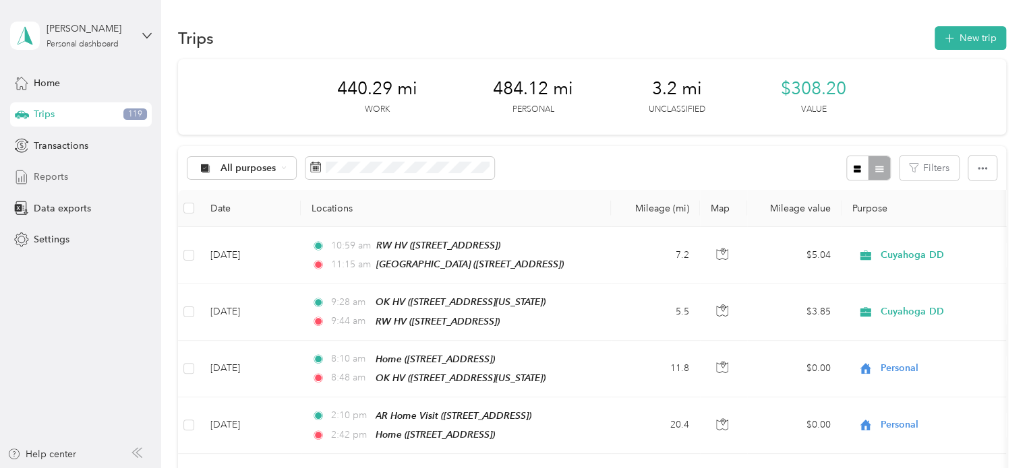
click at [65, 180] on span "Reports" at bounding box center [51, 177] width 34 height 14
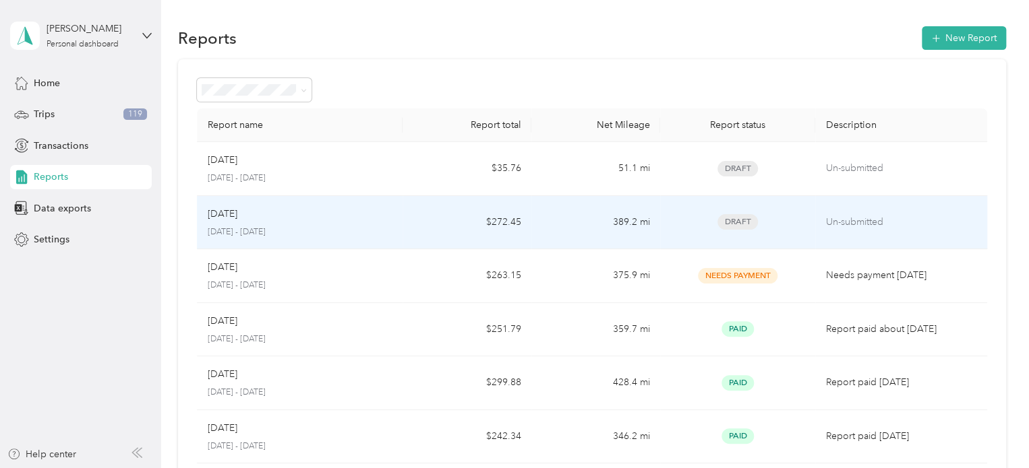
click at [533, 226] on td "389.2 mi" at bounding box center [595, 223] width 129 height 54
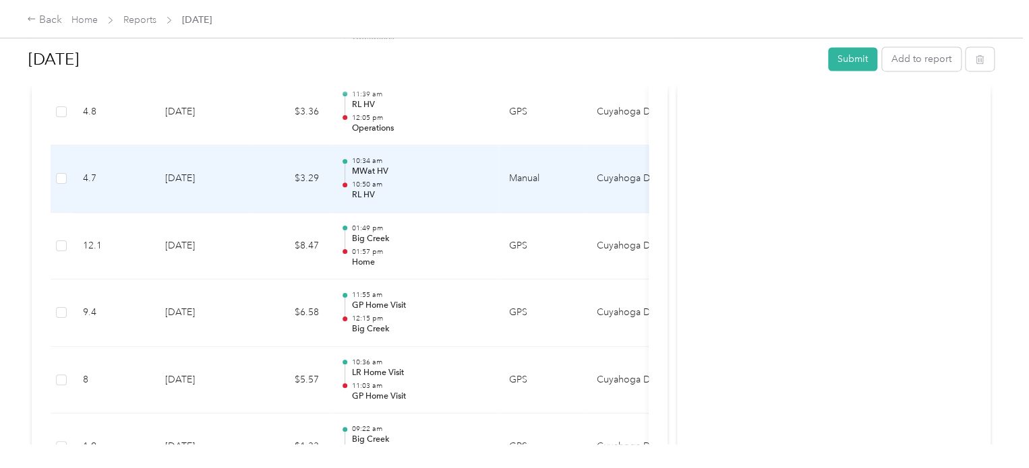
scroll to position [1031, 0]
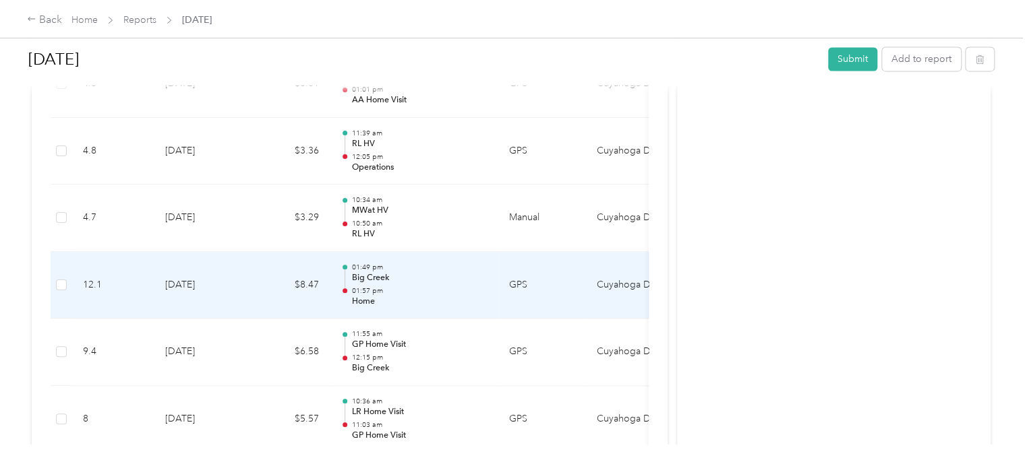
click at [407, 286] on p "01:57 pm" at bounding box center [419, 290] width 136 height 9
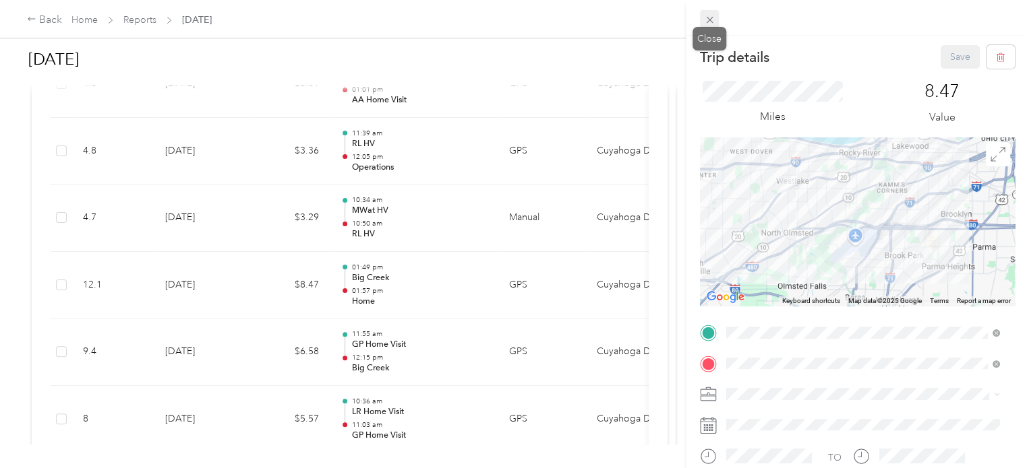
click at [710, 19] on icon at bounding box center [709, 19] width 11 height 11
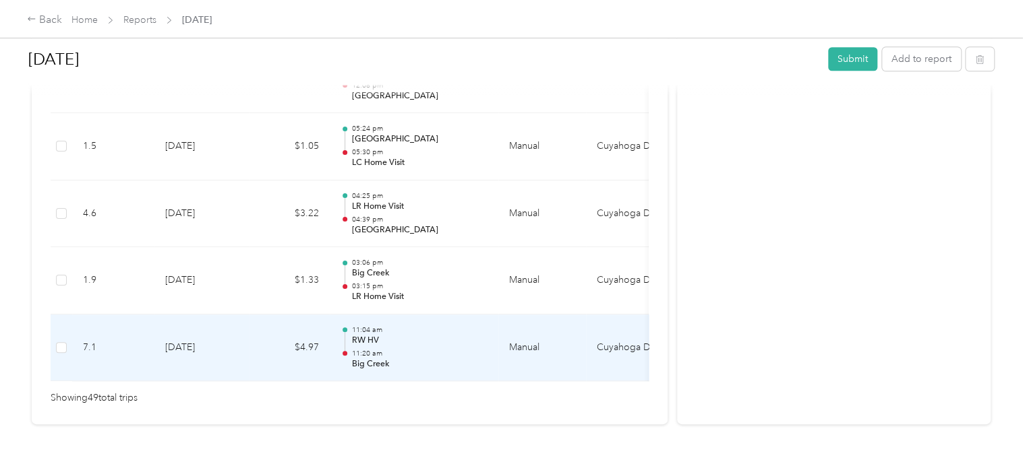
scroll to position [3424, 0]
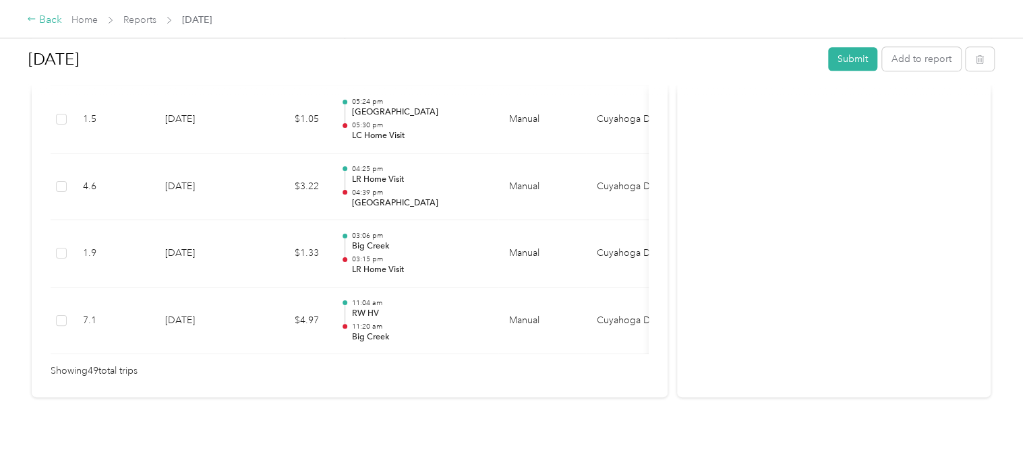
click at [30, 21] on icon at bounding box center [31, 18] width 9 height 9
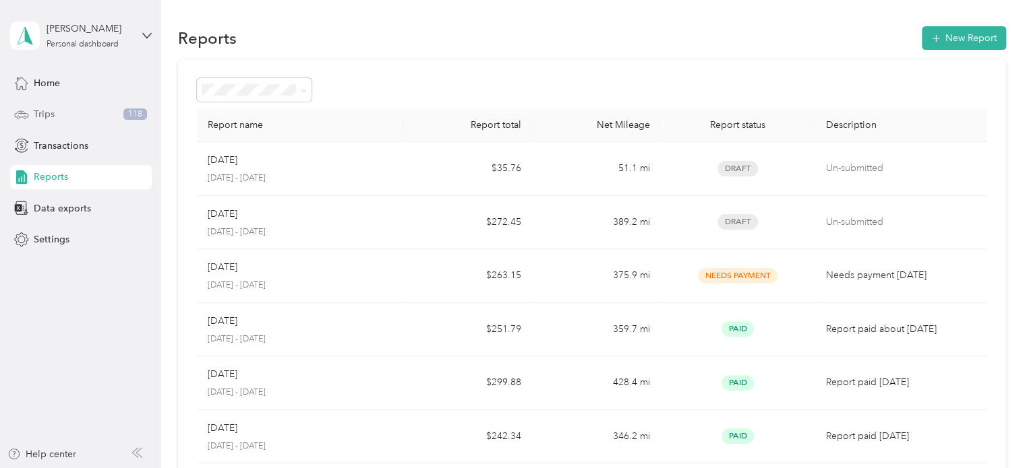
click at [57, 113] on div "Trips 118" at bounding box center [81, 114] width 142 height 24
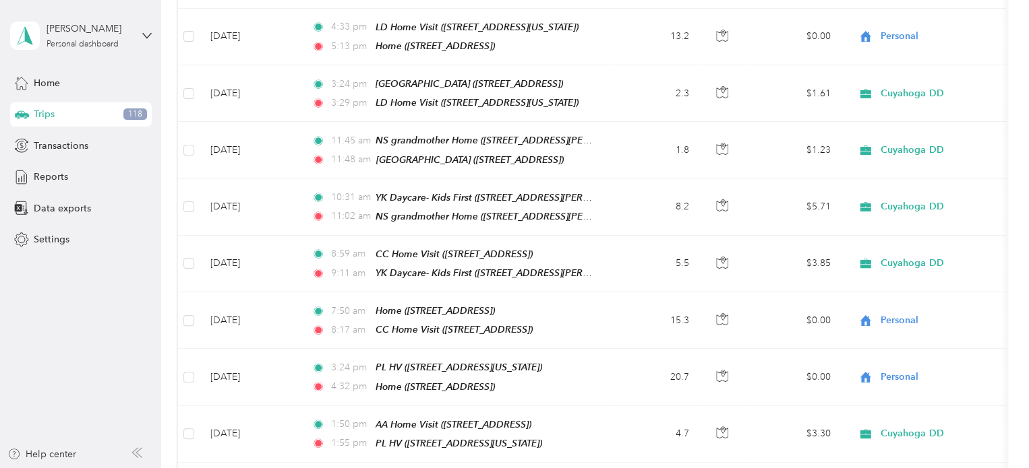
scroll to position [1385, 0]
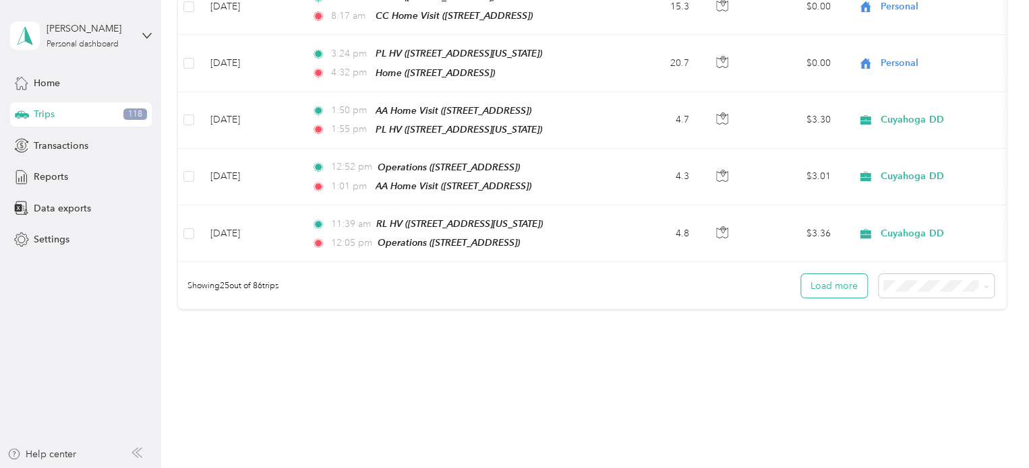
click at [851, 274] on button "Load more" at bounding box center [834, 286] width 66 height 24
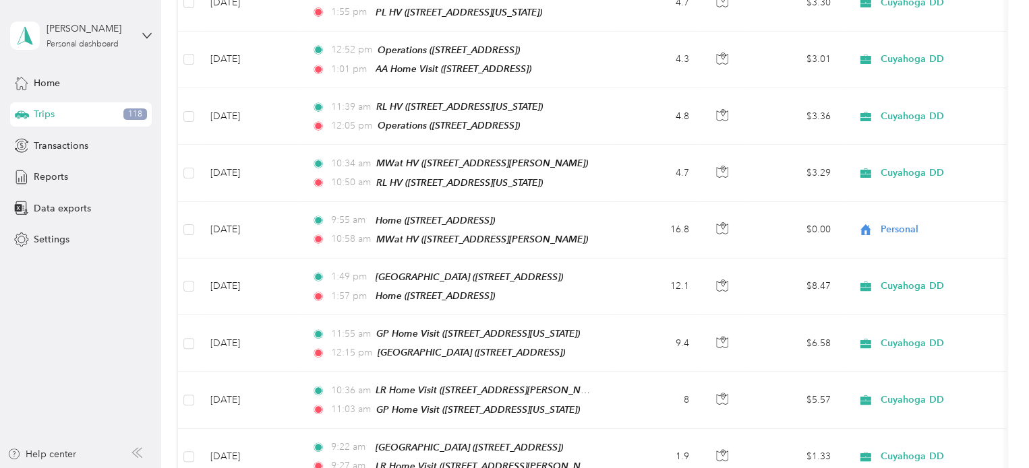
scroll to position [1501, 0]
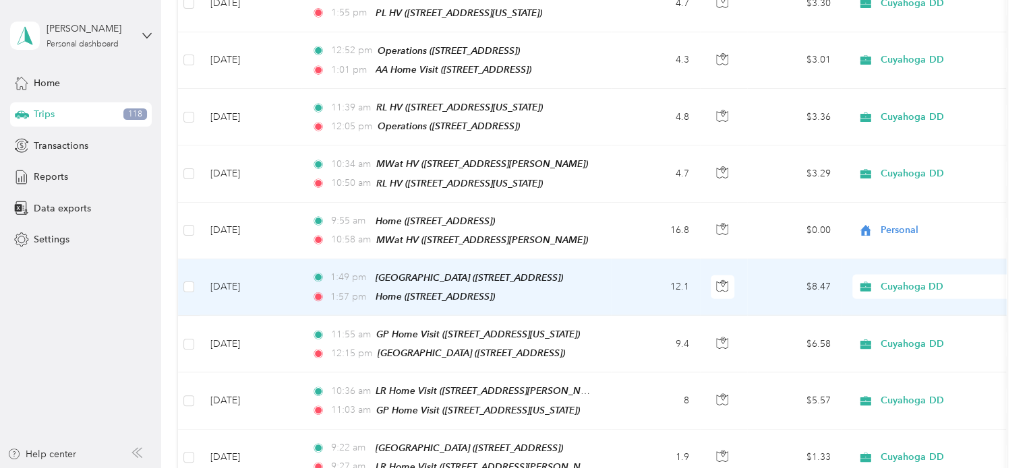
click at [906, 280] on span "Cuyahoga DD" at bounding box center [941, 287] width 123 height 15
click at [914, 288] on span "Personal" at bounding box center [947, 295] width 125 height 14
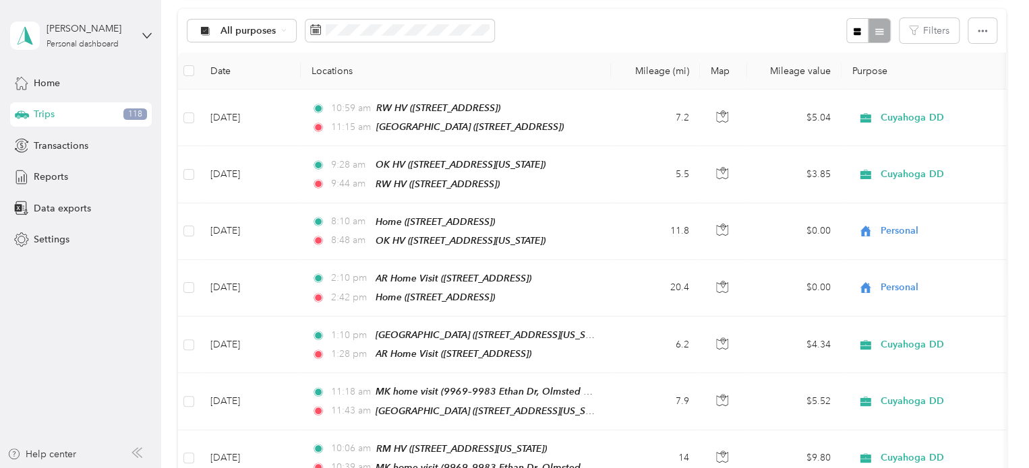
scroll to position [0, 0]
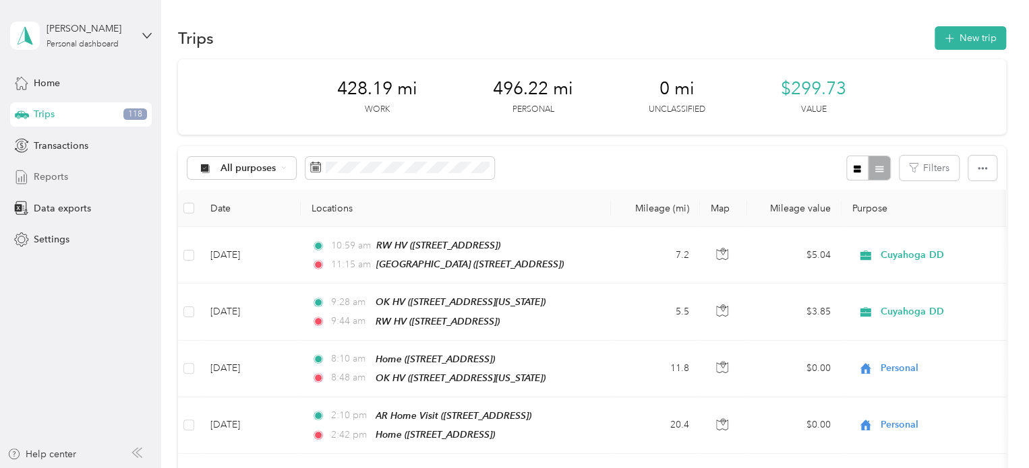
click at [57, 177] on span "Reports" at bounding box center [51, 177] width 34 height 14
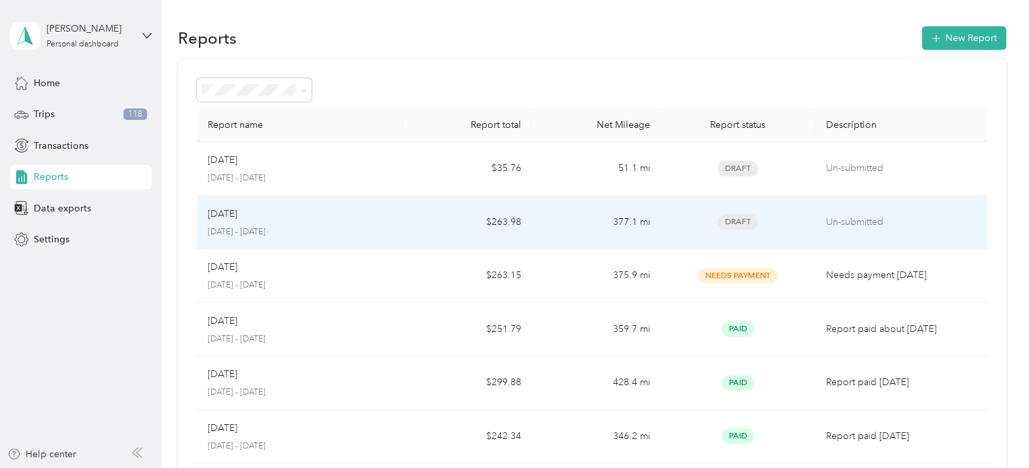
click at [551, 235] on td "377.1 mi" at bounding box center [595, 223] width 129 height 54
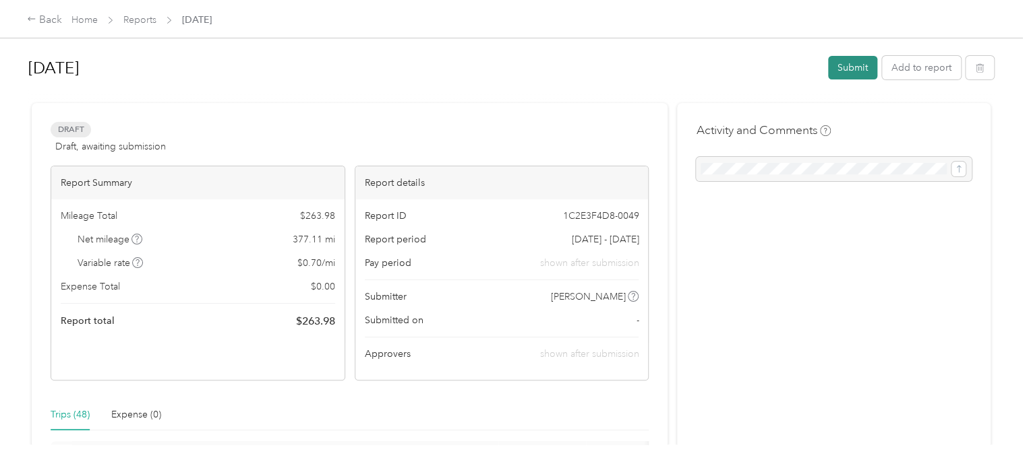
click at [858, 61] on button "Submit" at bounding box center [852, 68] width 49 height 24
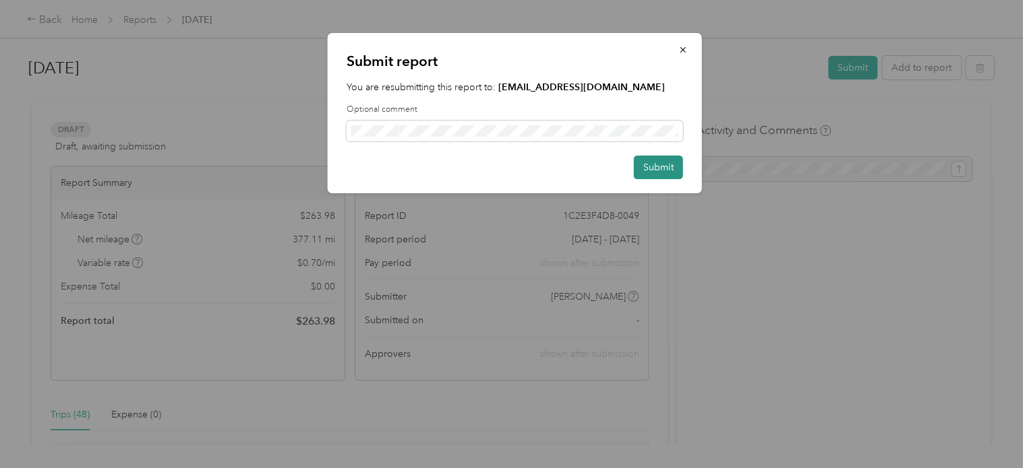
click at [658, 158] on button "Submit" at bounding box center [658, 168] width 49 height 24
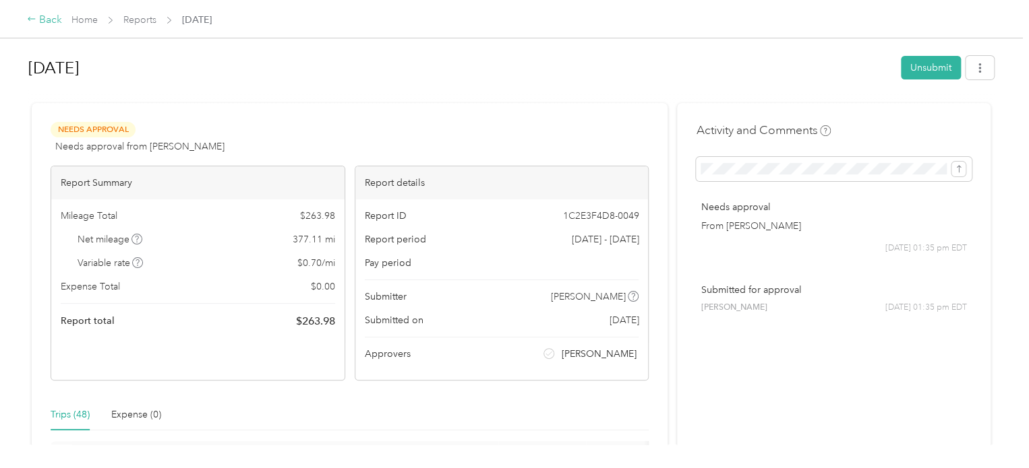
click at [33, 18] on icon at bounding box center [31, 18] width 9 height 9
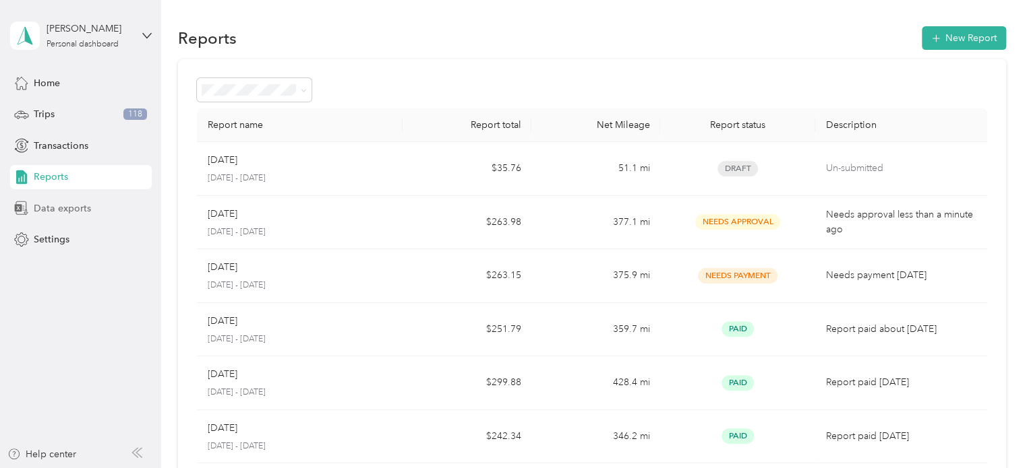
click at [57, 202] on span "Data exports" at bounding box center [62, 209] width 57 height 14
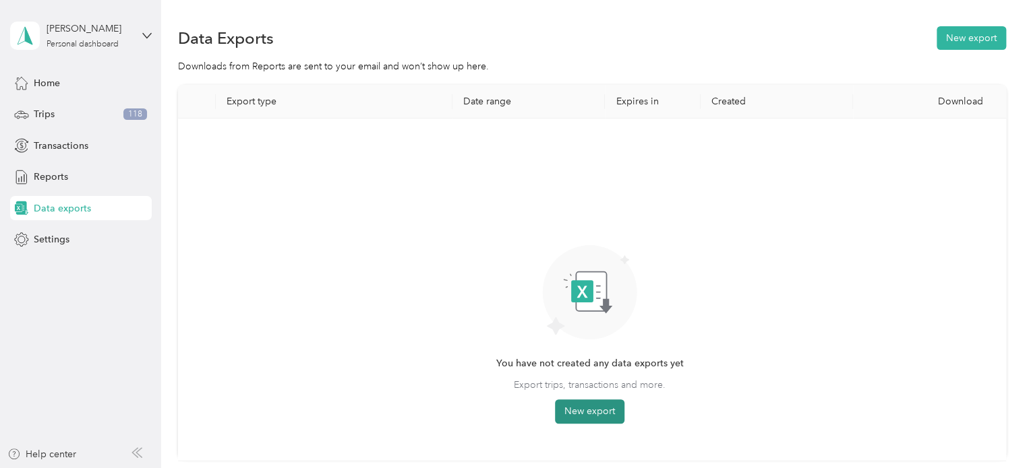
click at [590, 406] on button "New export" at bounding box center [589, 412] width 69 height 24
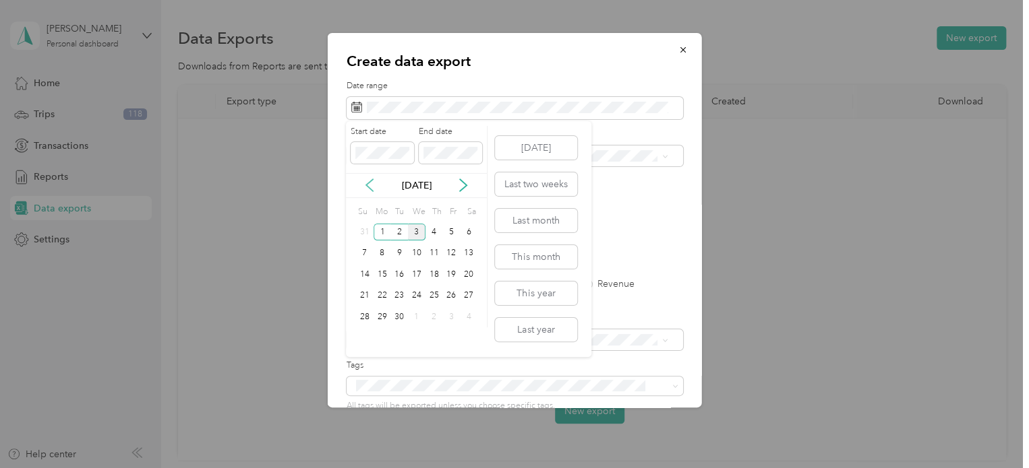
click at [372, 188] on icon at bounding box center [369, 185] width 13 height 13
click at [449, 226] on div "1" at bounding box center [451, 232] width 18 height 17
click at [353, 336] on div "Start date End date Aug 2025 Su Mo Tu We Th Fr Sa 27 28 29 30 31 1 2 3 4 5 6 7 …" at bounding box center [417, 237] width 142 height 223
click at [369, 344] on div "31" at bounding box center [365, 338] width 18 height 17
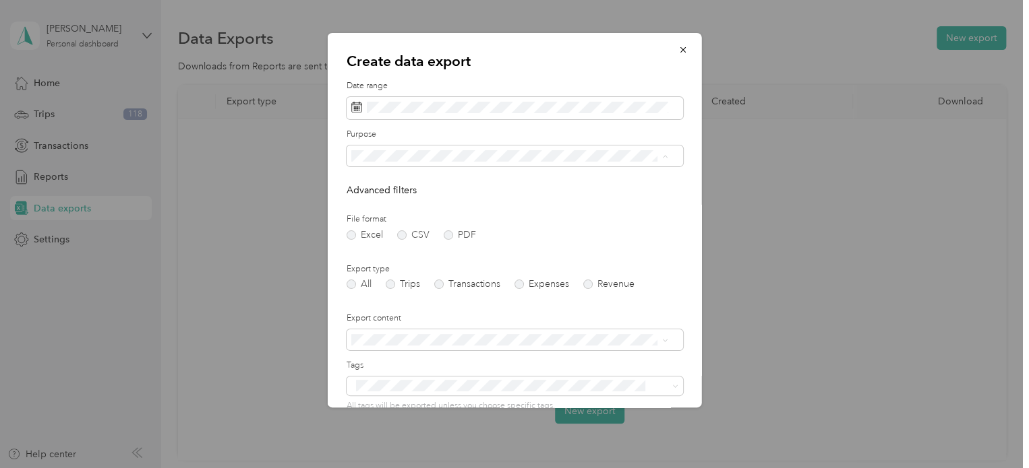
click at [426, 216] on li "Personal" at bounding box center [509, 228] width 326 height 24
click at [444, 234] on label "PDF" at bounding box center [460, 235] width 32 height 9
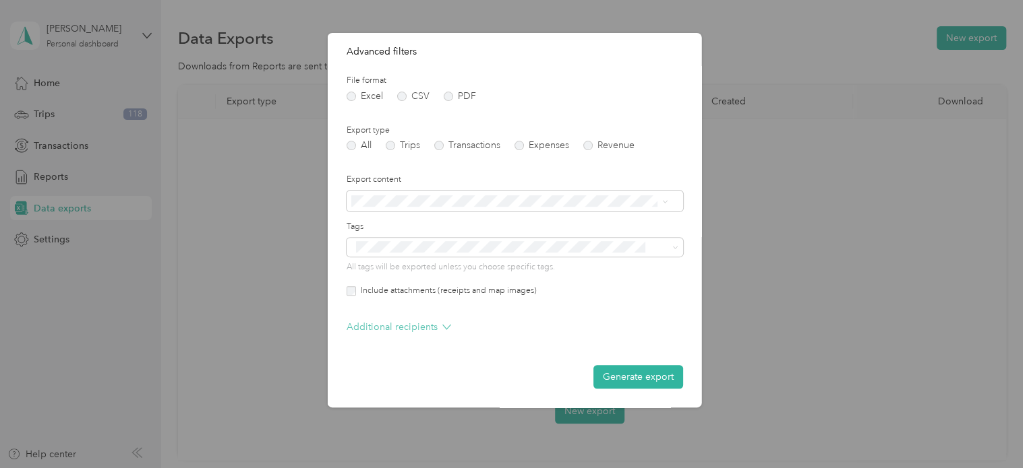
click at [423, 323] on p "Additional recipients" at bounding box center [398, 327] width 104 height 14
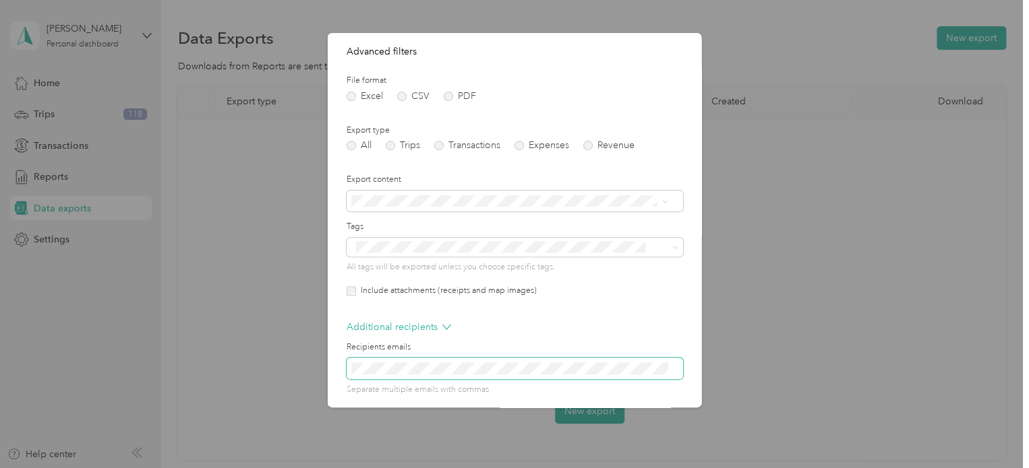
click at [593, 419] on button "Generate export" at bounding box center [638, 431] width 90 height 24
